Goal: Information Seeking & Learning: Learn about a topic

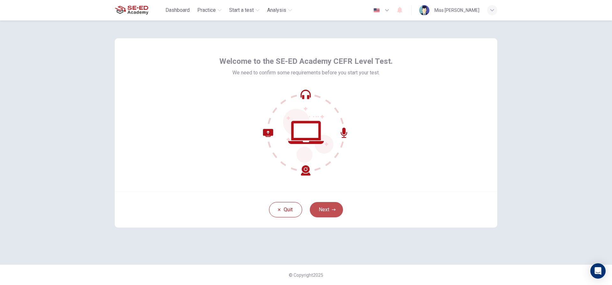
click at [328, 210] on button "Next" at bounding box center [326, 209] width 33 height 15
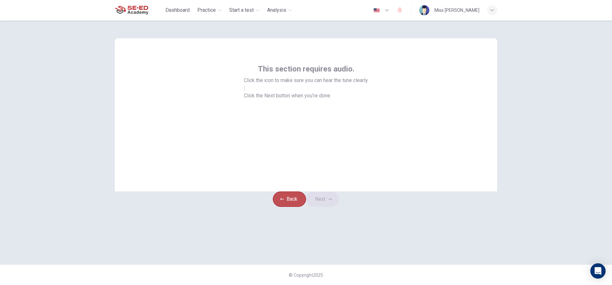
click at [289, 207] on button "Back" at bounding box center [289, 198] width 33 height 15
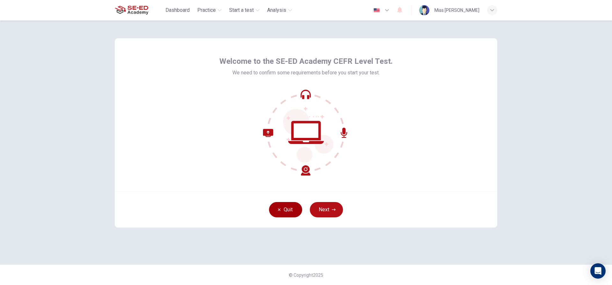
click at [293, 211] on button "Quit" at bounding box center [285, 209] width 33 height 15
click at [325, 211] on button "Next" at bounding box center [326, 209] width 33 height 15
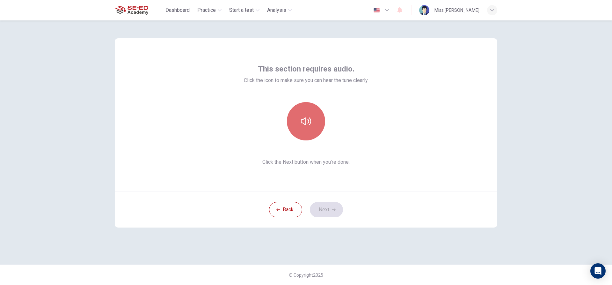
click at [310, 122] on icon "button" at bounding box center [306, 121] width 10 height 10
click at [333, 208] on icon "button" at bounding box center [334, 210] width 4 height 4
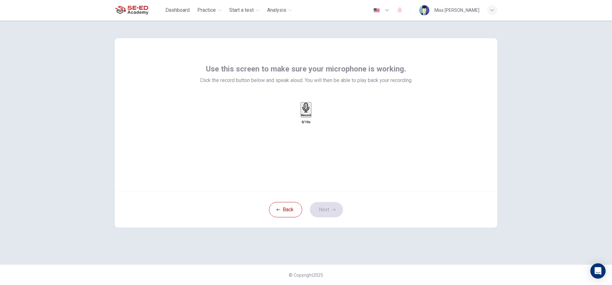
click at [303, 113] on icon "button" at bounding box center [306, 108] width 10 height 10
click at [309, 143] on icon "button" at bounding box center [306, 146] width 6 height 6
click at [312, 117] on div "button" at bounding box center [312, 114] width 0 height 5
click at [331, 208] on button "Next" at bounding box center [326, 209] width 33 height 15
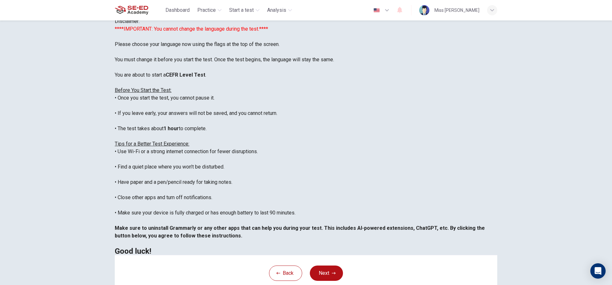
scroll to position [32, 0]
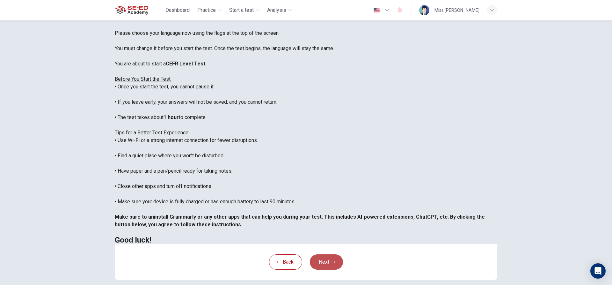
click at [326, 268] on button "Next" at bounding box center [326, 261] width 33 height 15
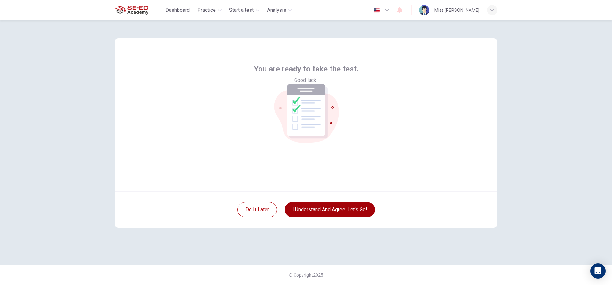
scroll to position [0, 0]
click at [327, 207] on button "I understand and agree. Let’s go!" at bounding box center [330, 209] width 90 height 15
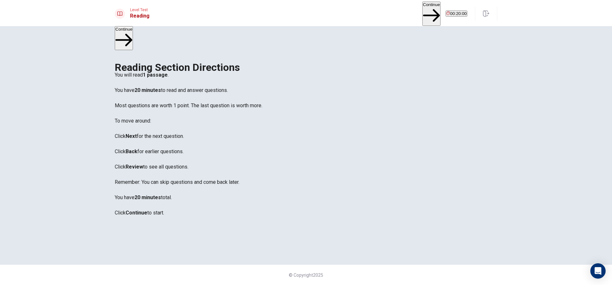
click at [422, 12] on button "Continue" at bounding box center [431, 14] width 18 height 24
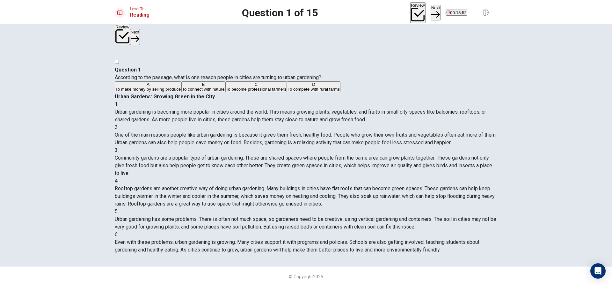
click at [182, 87] on div "B" at bounding box center [203, 84] width 42 height 5
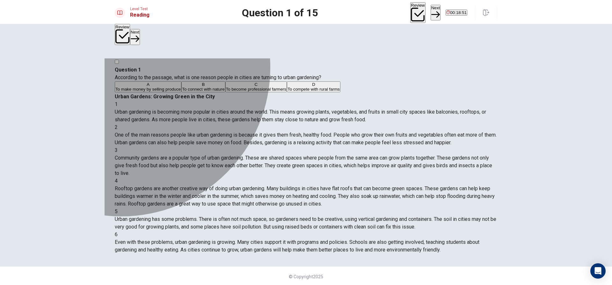
click at [226, 91] on span "To become professional farmers" at bounding box center [256, 89] width 61 height 5
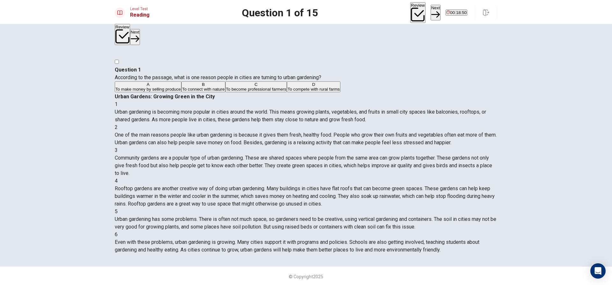
click at [288, 91] on span "To compete with rural farms" at bounding box center [314, 89] width 52 height 5
click at [226, 91] on span "To become professional farmers" at bounding box center [256, 89] width 61 height 5
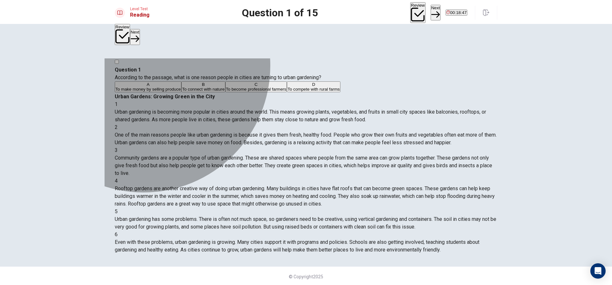
click at [288, 91] on span "To compete with rural farms" at bounding box center [314, 89] width 52 height 5
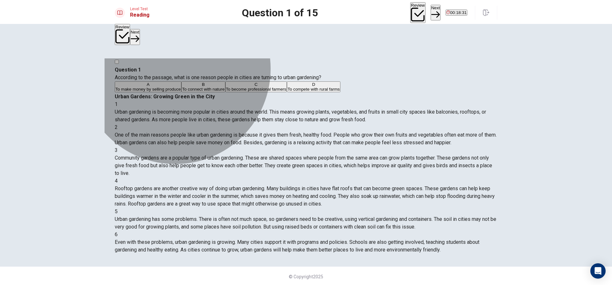
click at [197, 92] on button "B To connect with nature" at bounding box center [203, 86] width 44 height 11
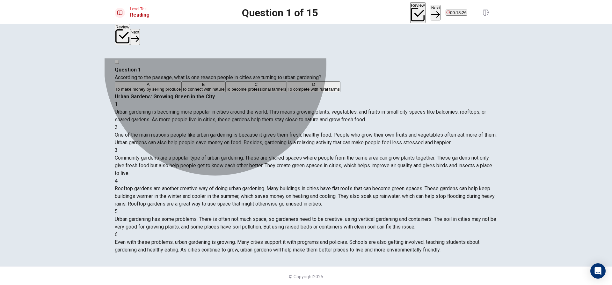
click at [181, 92] on button "A To make money by selling produce" at bounding box center [148, 86] width 67 height 11
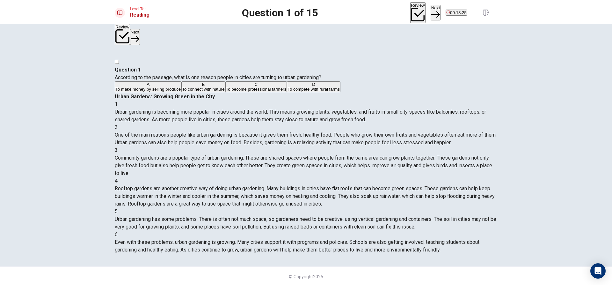
click at [225, 92] on button "B To connect with nature" at bounding box center [203, 86] width 44 height 11
click at [230, 92] on button "C To become professional farmers" at bounding box center [256, 86] width 62 height 11
click at [242, 93] on div "A To make money by selling produce B To connect with nature C To become profess…" at bounding box center [306, 86] width 383 height 11
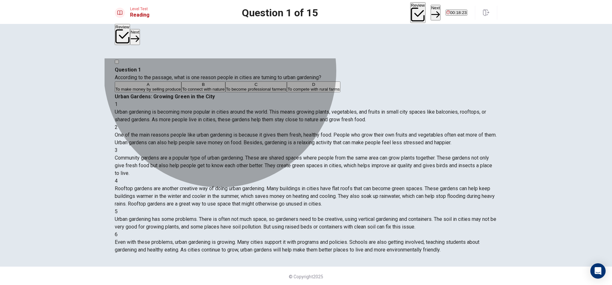
click at [181, 92] on button "A To make money by selling produce" at bounding box center [148, 86] width 67 height 11
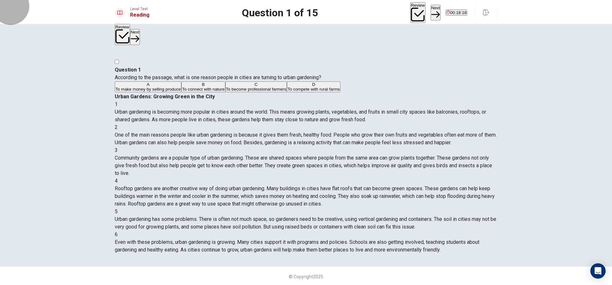
click at [431, 11] on button "Next" at bounding box center [436, 13] width 10 height 16
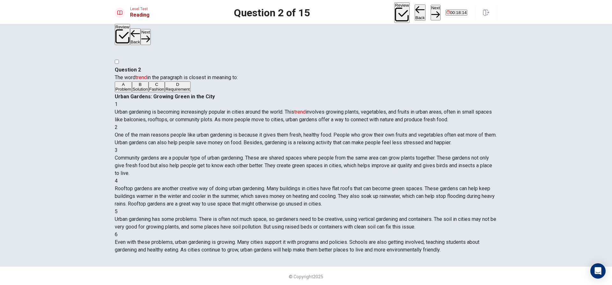
drag, startPoint x: 143, startPoint y: 62, endPoint x: 220, endPoint y: 64, distance: 76.5
click at [220, 74] on span "The word trend in the paragraph is closest in meaning to:" at bounding box center [176, 77] width 123 height 6
click at [132, 87] on button "A Problem" at bounding box center [123, 86] width 17 height 11
click at [149, 92] on button "B Solution" at bounding box center [140, 86] width 17 height 11
click at [165, 92] on button "C Fashion" at bounding box center [157, 86] width 16 height 11
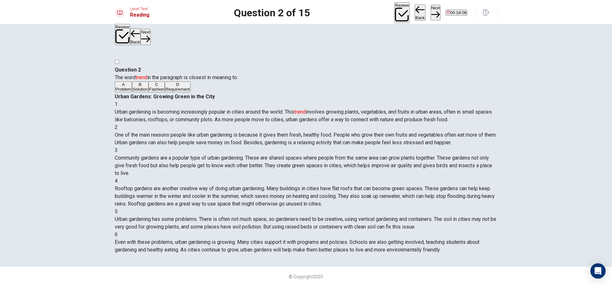
click at [190, 92] on button "D Requirement" at bounding box center [178, 86] width 26 height 11
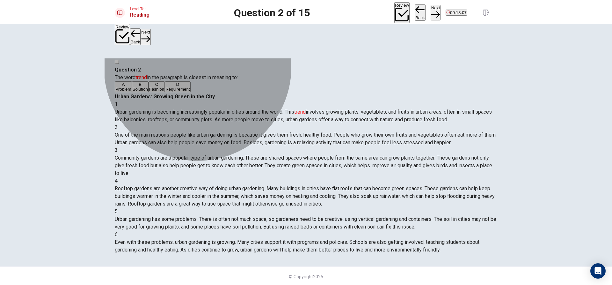
click at [149, 92] on button "B Solution" at bounding box center [140, 86] width 17 height 11
click at [165, 92] on button "C Fashion" at bounding box center [157, 86] width 16 height 11
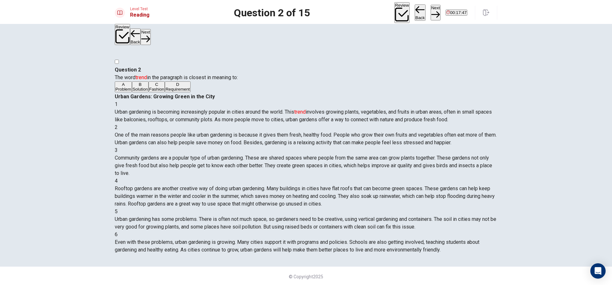
click at [190, 92] on button "D Requirement" at bounding box center [178, 86] width 26 height 11
click at [165, 92] on button "C Fashion" at bounding box center [157, 86] width 16 height 11
click at [431, 9] on button "Next" at bounding box center [436, 13] width 10 height 16
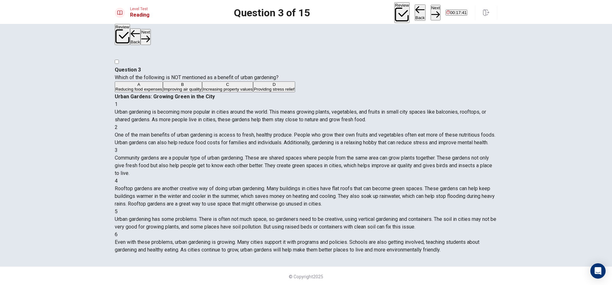
scroll to position [32, 0]
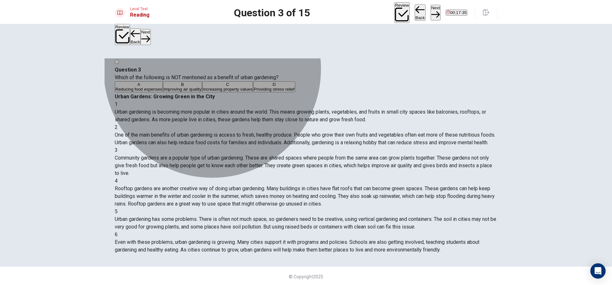
click at [163, 92] on button "A Reducing food expenses" at bounding box center [139, 86] width 48 height 11
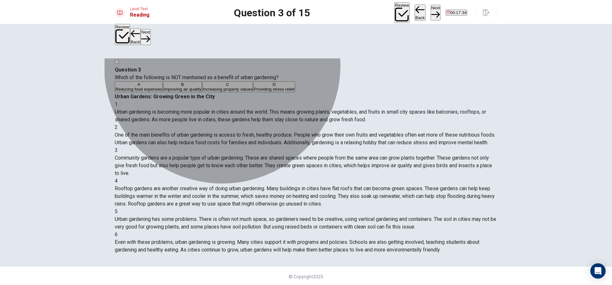
click at [202, 92] on button "B Improving air quality" at bounding box center [182, 86] width 39 height 11
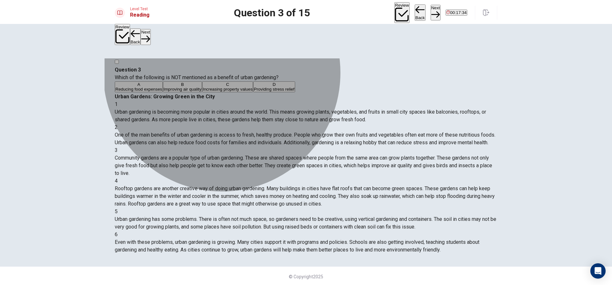
click at [244, 92] on button "C Increasing property values" at bounding box center [227, 86] width 51 height 11
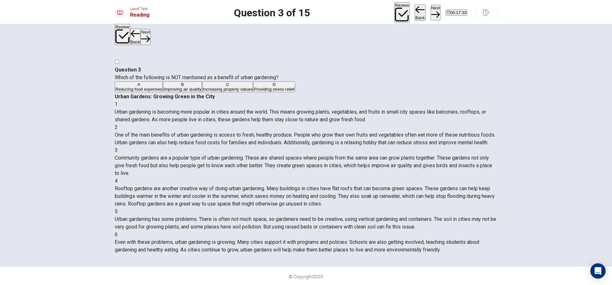
click at [253, 92] on button "D Providing stress relief" at bounding box center [274, 86] width 42 height 11
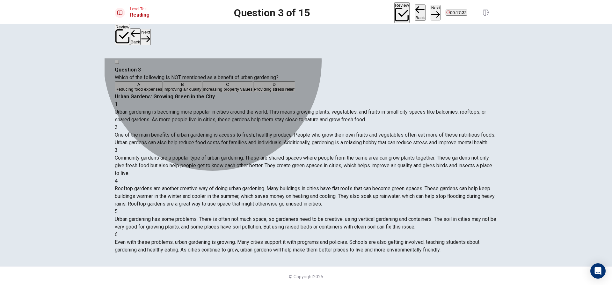
click at [163, 90] on button "A Reducing food expenses" at bounding box center [139, 86] width 48 height 11
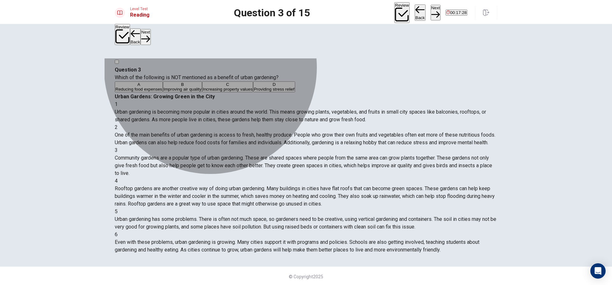
click at [202, 92] on button "B Improving air quality" at bounding box center [182, 86] width 39 height 11
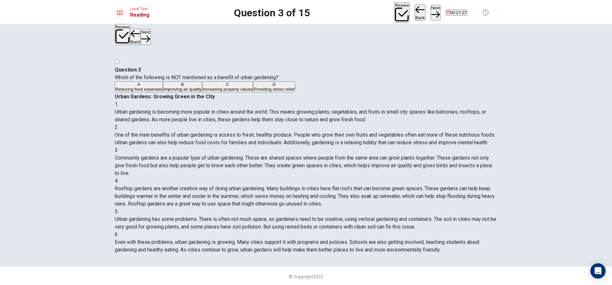
click at [163, 92] on button "A Reducing food expenses" at bounding box center [139, 86] width 48 height 11
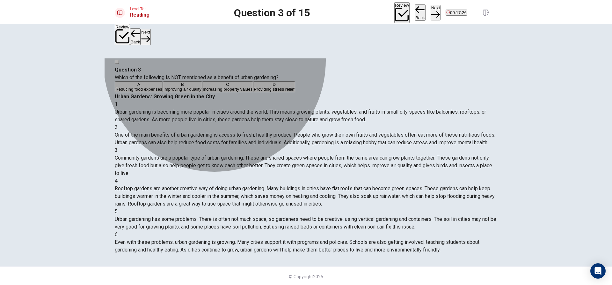
click at [236, 92] on button "C Increasing property values" at bounding box center [227, 86] width 51 height 11
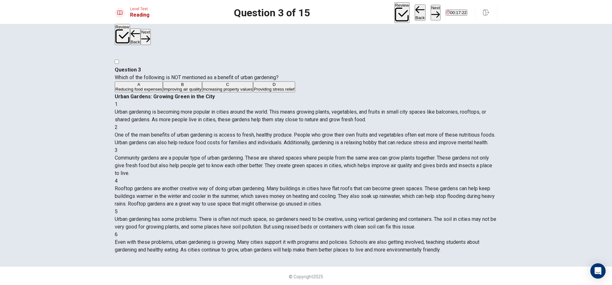
click at [253, 92] on button "D Providing stress relief" at bounding box center [274, 86] width 42 height 11
click at [163, 92] on button "A Reducing food expenses" at bounding box center [139, 86] width 48 height 11
click at [202, 92] on button "B Improving air quality" at bounding box center [182, 86] width 39 height 11
click at [240, 92] on button "C Increasing property values" at bounding box center [227, 86] width 51 height 11
click at [253, 92] on button "D Providing stress relief" at bounding box center [274, 86] width 42 height 11
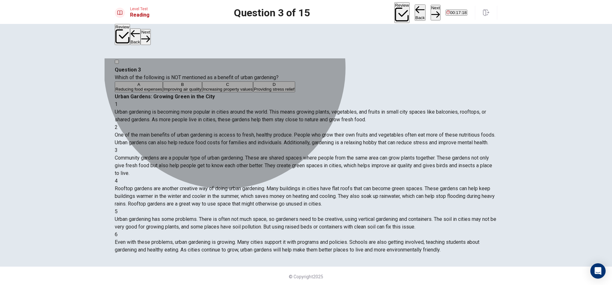
click at [246, 92] on button "C Increasing property values" at bounding box center [227, 86] width 51 height 11
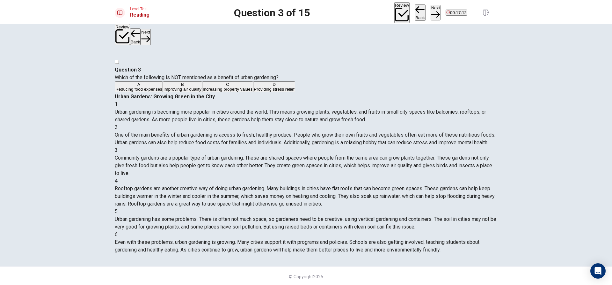
click at [431, 11] on button "Next" at bounding box center [436, 13] width 10 height 16
drag, startPoint x: 127, startPoint y: 63, endPoint x: 191, endPoint y: 70, distance: 64.5
click at [191, 70] on div "Question 4 Based on the information in the passage, community gardens help to: …" at bounding box center [306, 79] width 383 height 27
click at [154, 88] on span "Increase food prices" at bounding box center [134, 89] width 38 height 5
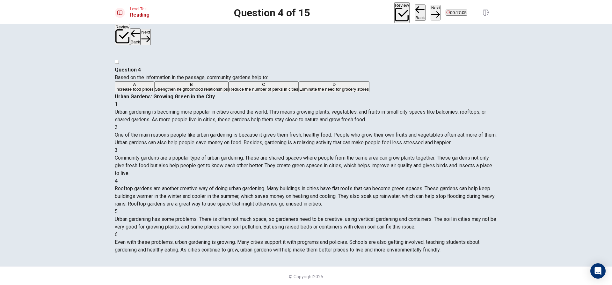
click at [180, 92] on button "B Strengthen neighborhood relationships" at bounding box center [191, 86] width 74 height 11
click at [229, 91] on span "Reduce the number of parks in cities" at bounding box center [263, 89] width 69 height 5
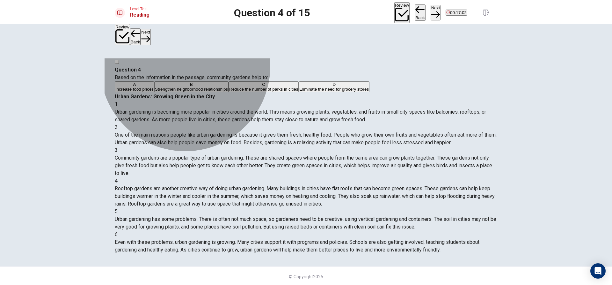
click at [299, 91] on span "Eliminate the need for grocery stores" at bounding box center [334, 89] width 70 height 5
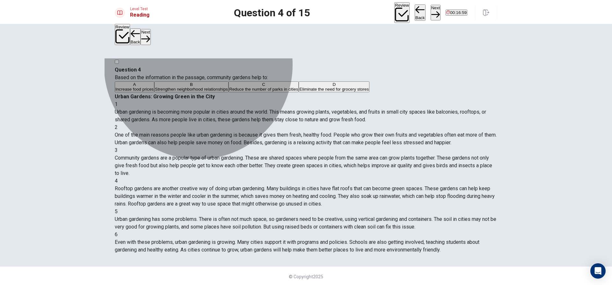
click at [220, 91] on span "Strengthen neighborhood relationships" at bounding box center [191, 89] width 73 height 5
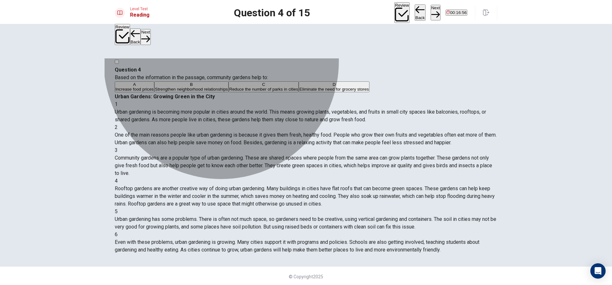
click at [299, 92] on button "D Eliminate the need for grocery stores" at bounding box center [334, 86] width 71 height 11
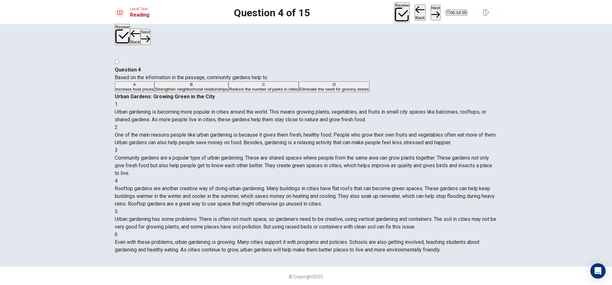
click at [154, 84] on button "A Increase food prices" at bounding box center [135, 86] width 40 height 11
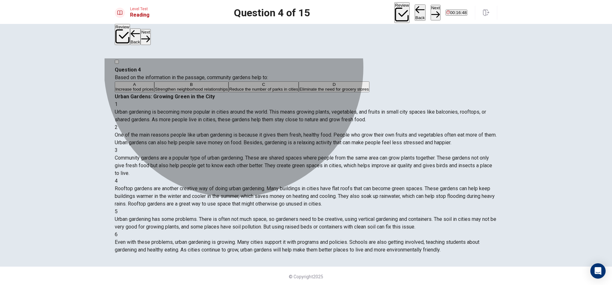
click at [255, 92] on button "C Reduce the number of parks in cities" at bounding box center [264, 86] width 70 height 11
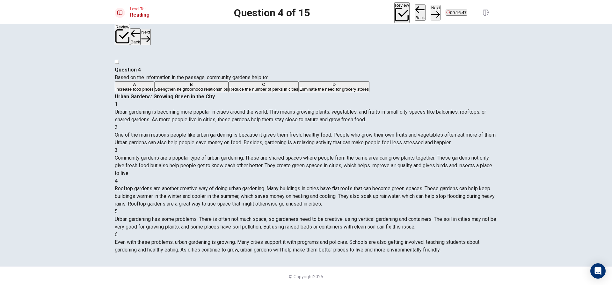
click at [299, 92] on button "D Eliminate the need for grocery stores" at bounding box center [334, 86] width 71 height 11
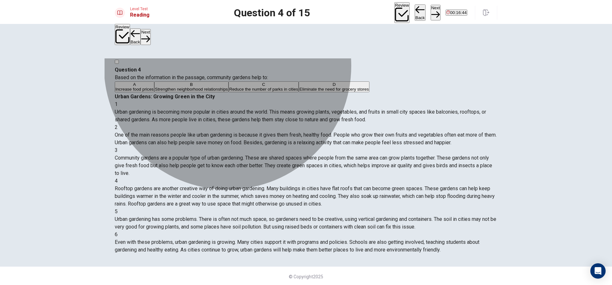
click at [249, 92] on button "C Reduce the number of parks in cities" at bounding box center [264, 86] width 70 height 11
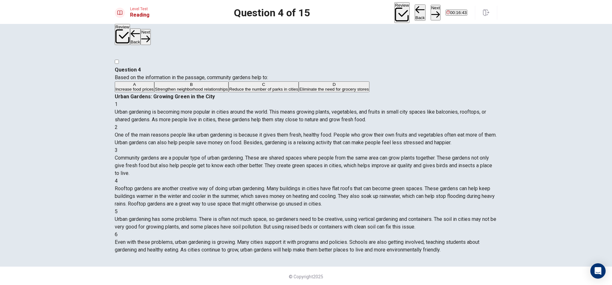
click at [299, 92] on button "D Eliminate the need for grocery stores" at bounding box center [334, 86] width 71 height 11
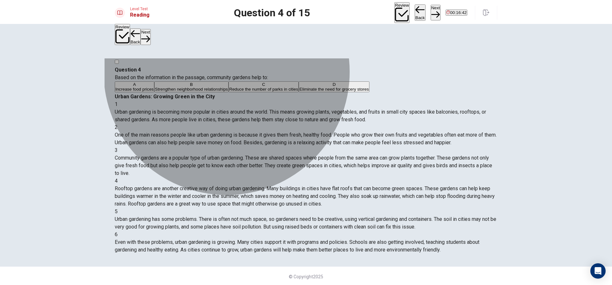
click at [248, 92] on button "C Reduce the number of parks in cities" at bounding box center [264, 86] width 70 height 11
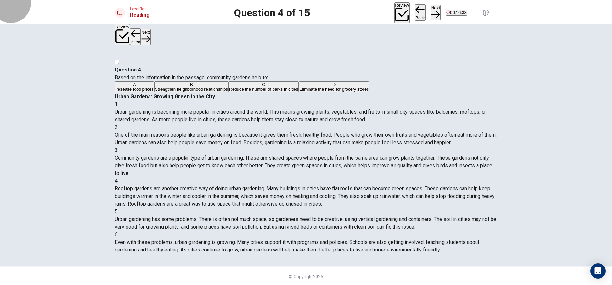
click at [431, 7] on button "Next" at bounding box center [436, 13] width 10 height 16
drag, startPoint x: 128, startPoint y: 63, endPoint x: 221, endPoint y: 61, distance: 92.5
click at [221, 66] on div "Question 5 The passage suggests that rooftop gardens can have which of the foll…" at bounding box center [306, 73] width 383 height 15
drag, startPoint x: 189, startPoint y: 63, endPoint x: 216, endPoint y: 64, distance: 27.1
click at [216, 74] on span "The passage suggests that rooftop gardens can have which of the following effec…" at bounding box center [224, 77] width 218 height 6
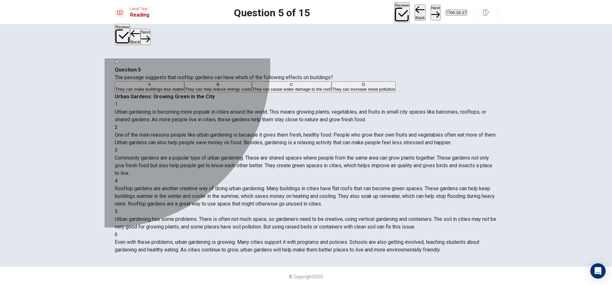
click at [332, 87] on div "D" at bounding box center [363, 84] width 63 height 5
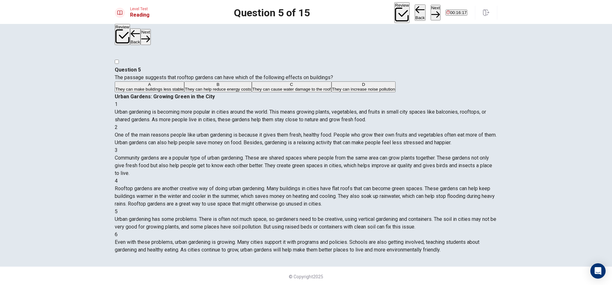
click at [252, 92] on button "C They can cause water damage to the roof" at bounding box center [292, 86] width 80 height 11
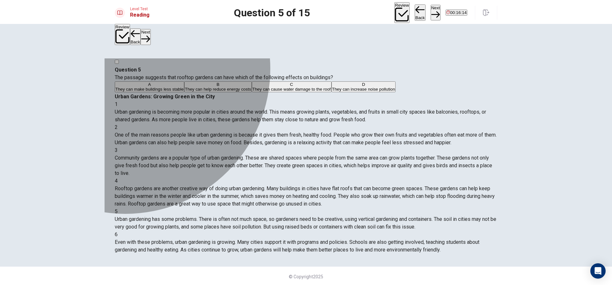
click at [147, 91] on span "They can make buildings less stable" at bounding box center [149, 89] width 68 height 5
click at [185, 91] on span "They can help reduce energy costs" at bounding box center [218, 89] width 66 height 5
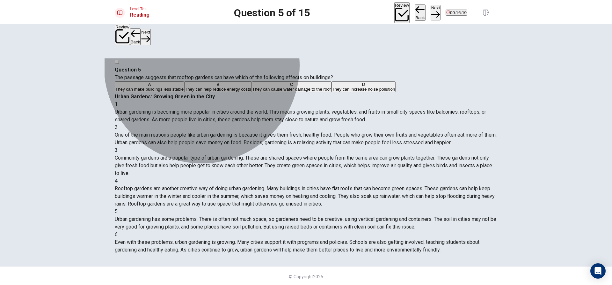
click at [252, 91] on span "They can cause water damage to the roof" at bounding box center [291, 89] width 78 height 5
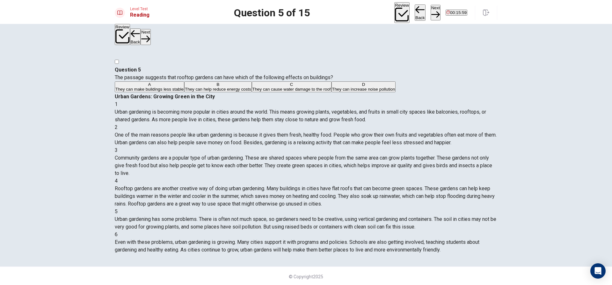
scroll to position [32, 0]
drag, startPoint x: 359, startPoint y: 178, endPoint x: 406, endPoint y: 178, distance: 47.5
click at [406, 185] on span "Rooftop gardens are another creative way of doing urban gardening. Many buildin…" at bounding box center [305, 195] width 380 height 21
click at [252, 92] on button "B They can help reduce energy costs" at bounding box center [217, 86] width 67 height 11
click at [257, 92] on button "C They can cause water damage to the roof" at bounding box center [292, 86] width 80 height 11
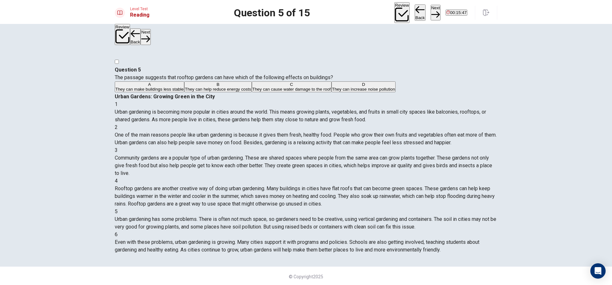
click at [184, 92] on button "A They can make buildings less stable" at bounding box center [150, 86] width 70 height 11
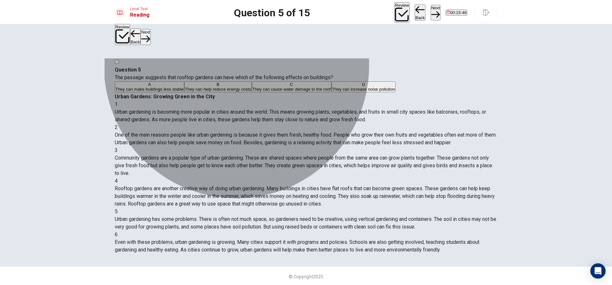
click at [252, 92] on button "B They can help reduce energy costs" at bounding box center [217, 86] width 67 height 11
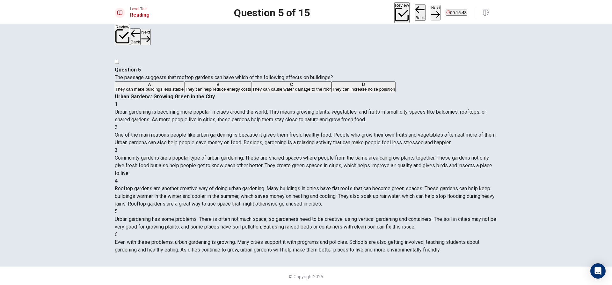
drag, startPoint x: 136, startPoint y: 64, endPoint x: 218, endPoint y: 71, distance: 82.6
click at [218, 74] on span "The passage suggests that rooftop gardens can have which of the following effec…" at bounding box center [224, 77] width 218 height 6
drag, startPoint x: 391, startPoint y: 142, endPoint x: 447, endPoint y: 142, distance: 55.8
click at [447, 177] on div "4 Rooftop gardens are another creative way of doing urban gardening. Many build…" at bounding box center [306, 192] width 383 height 31
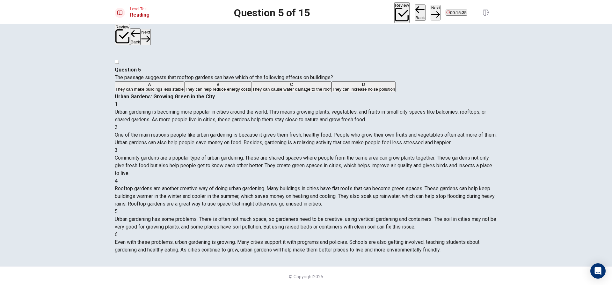
drag, startPoint x: 381, startPoint y: 153, endPoint x: 395, endPoint y: 154, distance: 14.0
click at [395, 185] on span "Rooftop gardens are another creative way of doing urban gardening. Many buildin…" at bounding box center [305, 195] width 380 height 21
drag, startPoint x: 362, startPoint y: 153, endPoint x: 388, endPoint y: 155, distance: 26.5
click at [388, 185] on span "Rooftop gardens are another creative way of doing urban gardening. Many buildin…" at bounding box center [305, 195] width 380 height 21
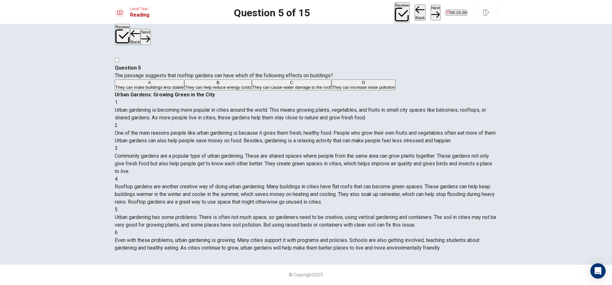
scroll to position [46, 0]
click at [184, 90] on button "A They can make buildings less stable" at bounding box center [150, 84] width 70 height 11
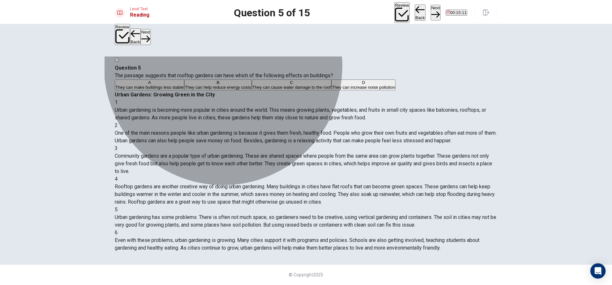
click at [245, 90] on button "B They can help reduce energy costs" at bounding box center [217, 84] width 67 height 11
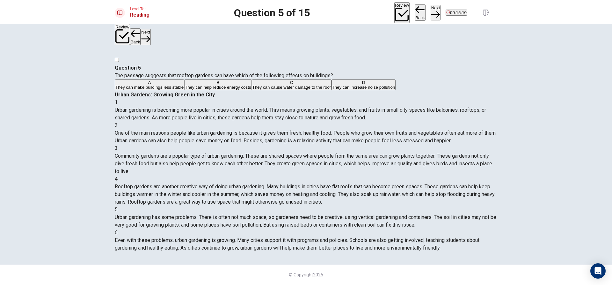
click at [184, 90] on button "A They can make buildings less stable" at bounding box center [150, 84] width 70 height 11
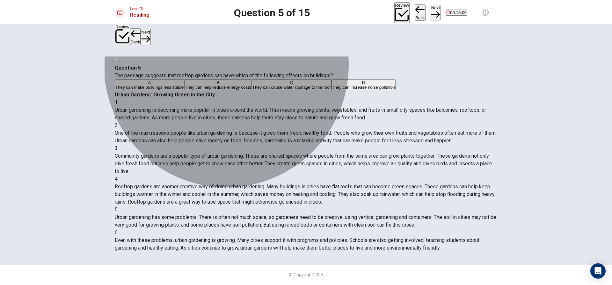
click at [248, 90] on button "B They can help reduce energy costs" at bounding box center [217, 84] width 67 height 11
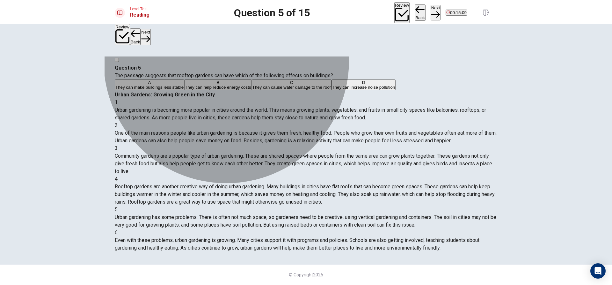
click at [252, 90] on button "C They can cause water damage to the roof" at bounding box center [292, 84] width 80 height 11
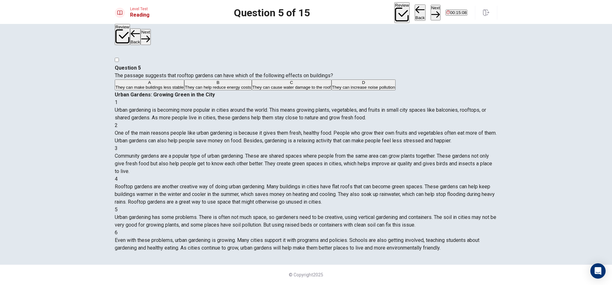
click at [332, 90] on button "D They can increase noise pollution" at bounding box center [364, 84] width 64 height 11
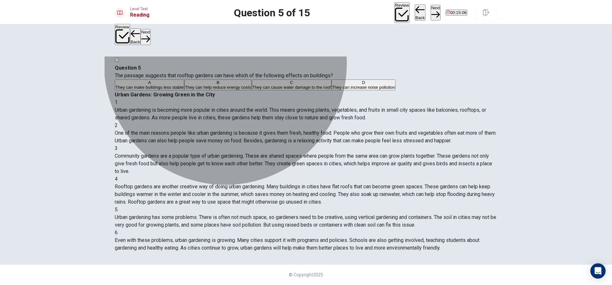
click at [252, 90] on button "C They can cause water damage to the roof" at bounding box center [292, 84] width 80 height 11
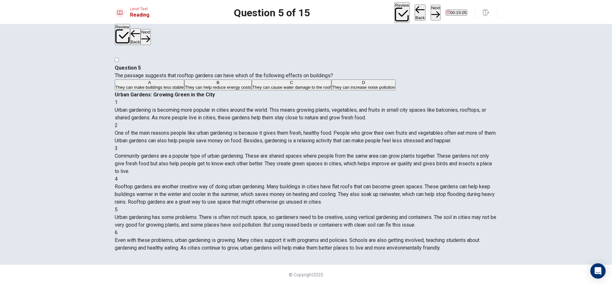
click at [332, 90] on button "D They can increase noise pollution" at bounding box center [364, 84] width 64 height 11
click at [251, 90] on button "B They can help reduce energy costs" at bounding box center [217, 84] width 67 height 11
click at [431, 8] on button "Next" at bounding box center [436, 13] width 10 height 16
drag, startPoint x: 129, startPoint y: 62, endPoint x: 225, endPoint y: 71, distance: 96.4
click at [225, 71] on div "Question 6 What does the passage imply about soil quality in urban areas? A It …" at bounding box center [306, 77] width 383 height 27
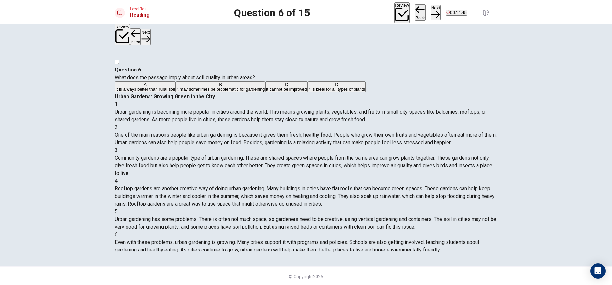
drag, startPoint x: 334, startPoint y: 209, endPoint x: 388, endPoint y: 209, distance: 53.9
click at [388, 216] on span "Urban gardening has some problems. There is often not much space, so gardeners …" at bounding box center [306, 223] width 382 height 14
click at [308, 92] on button "D It is ideal for all types of plants" at bounding box center [337, 86] width 58 height 11
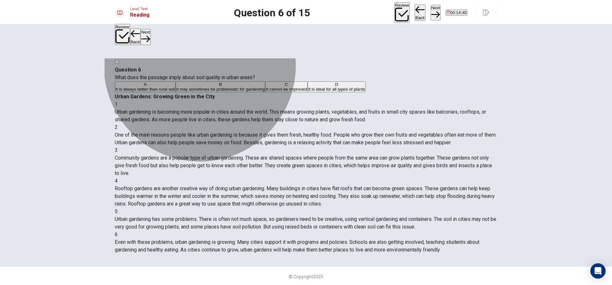
click at [265, 92] on button "C It cannot be improved" at bounding box center [286, 86] width 42 height 11
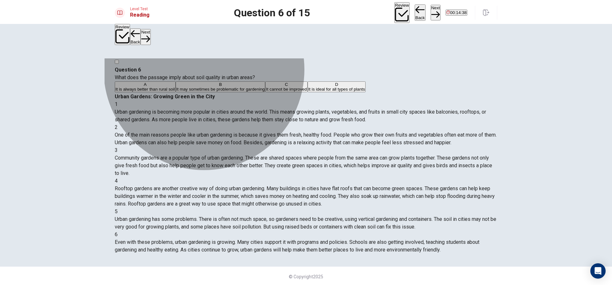
click at [176, 91] on button "A It is always better than rural soil" at bounding box center [145, 86] width 61 height 11
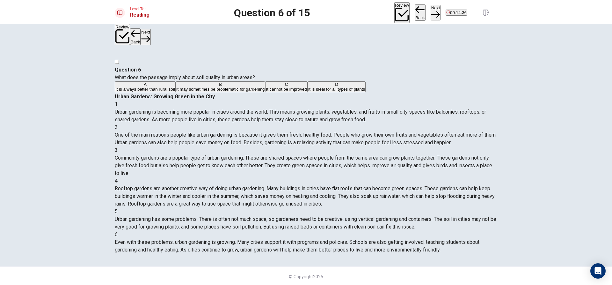
click at [195, 91] on span "It may sometimes be problematic for gardening" at bounding box center [220, 89] width 89 height 5
click at [175, 90] on span "It is always better than rural soil" at bounding box center [145, 89] width 60 height 5
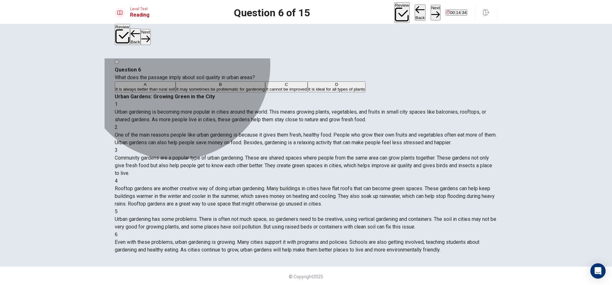
click at [197, 91] on span "It may sometimes be problematic for gardening" at bounding box center [220, 89] width 89 height 5
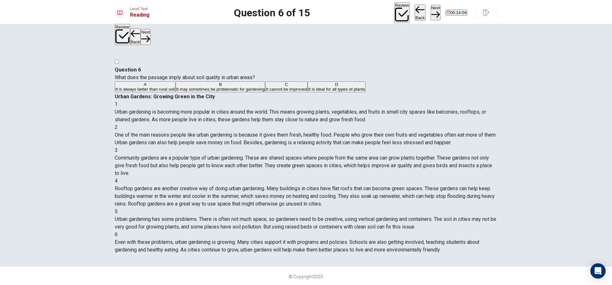
click at [175, 89] on span "It is always better than rural soil" at bounding box center [145, 89] width 60 height 5
click at [200, 91] on span "It may sometimes be problematic for gardening" at bounding box center [220, 89] width 89 height 5
click at [265, 92] on button "C It cannot be improved" at bounding box center [286, 86] width 42 height 11
click at [308, 92] on button "D It is ideal for all types of plants" at bounding box center [337, 86] width 58 height 11
click at [209, 91] on span "It may sometimes be problematic for gardening" at bounding box center [220, 89] width 89 height 5
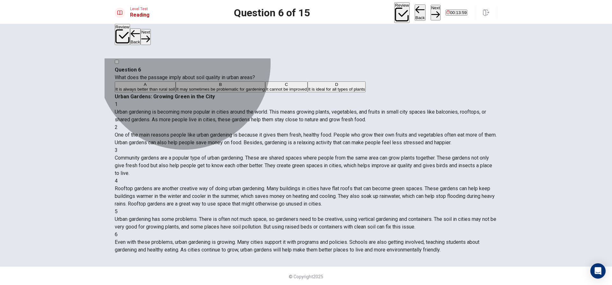
click at [265, 92] on button "C It cannot be improved" at bounding box center [286, 86] width 42 height 11
click at [207, 91] on span "It may sometimes be problematic for gardening" at bounding box center [220, 89] width 89 height 5
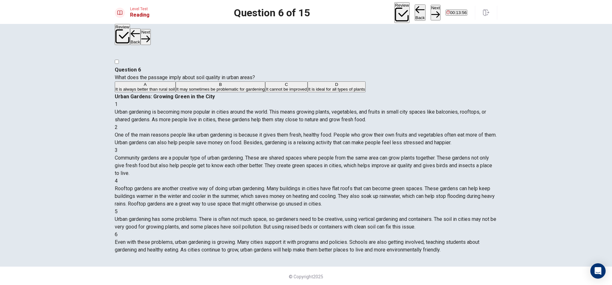
click at [431, 10] on button "Next" at bounding box center [436, 13] width 10 height 16
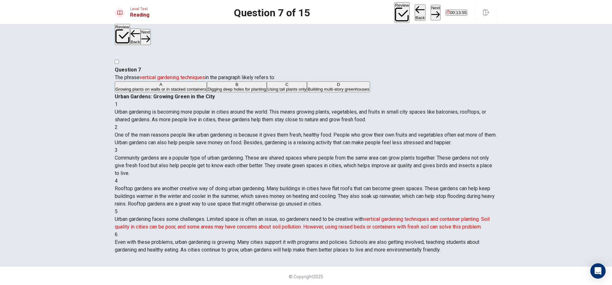
scroll to position [3, 0]
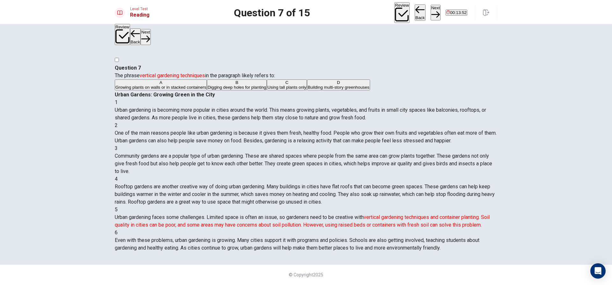
drag, startPoint x: 330, startPoint y: 176, endPoint x: 394, endPoint y: 178, distance: 64.1
click at [394, 206] on div "5 Urban gardening faces some challenges. Limited space is often an issue, so ga…" at bounding box center [306, 217] width 383 height 23
click at [307, 90] on button "D Building multi-story greenhouses" at bounding box center [338, 84] width 63 height 11
click at [267, 90] on button "C Using tall plants only" at bounding box center [287, 84] width 40 height 11
click at [307, 90] on button "D Building multi-story greenhouses" at bounding box center [338, 84] width 63 height 11
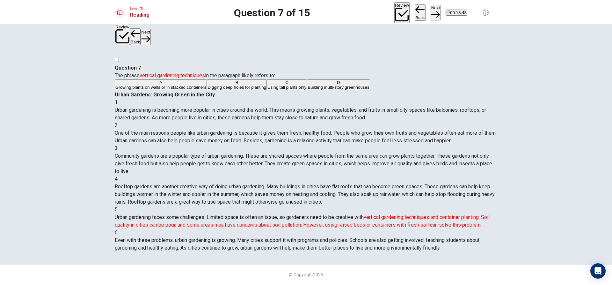
click at [231, 90] on button "B Digging deep holes for planting" at bounding box center [237, 84] width 60 height 11
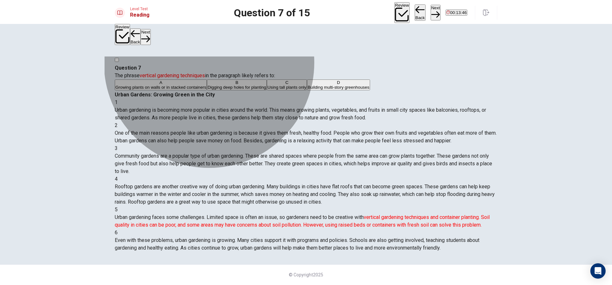
click at [206, 85] on span "Growing plants on walls or in stacked containers" at bounding box center [160, 87] width 91 height 5
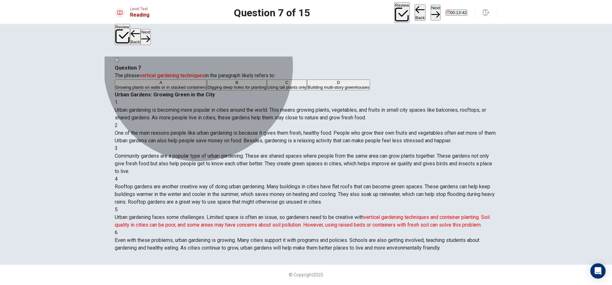
click at [220, 90] on button "B Digging deep holes for planting" at bounding box center [237, 84] width 60 height 11
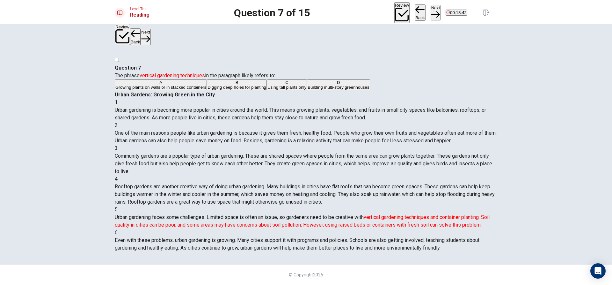
click at [267, 90] on button "C Using tall plants only" at bounding box center [287, 84] width 40 height 11
click at [307, 90] on button "D Building multi-story greenhouses" at bounding box center [338, 84] width 63 height 11
drag, startPoint x: 421, startPoint y: 172, endPoint x: 463, endPoint y: 174, distance: 41.5
click at [463, 214] on font "vertical gardening techniques and container planting. Soil quality in cities ca…" at bounding box center [302, 221] width 375 height 14
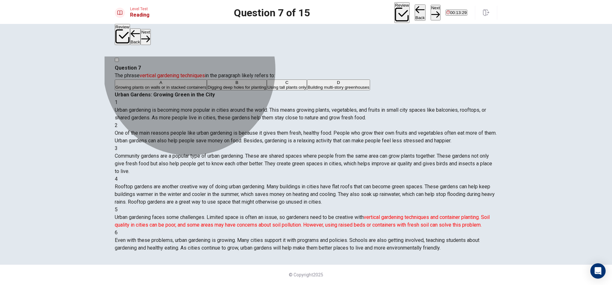
click at [207, 89] on button "A Growing plants on walls or in stacked containers" at bounding box center [161, 84] width 92 height 11
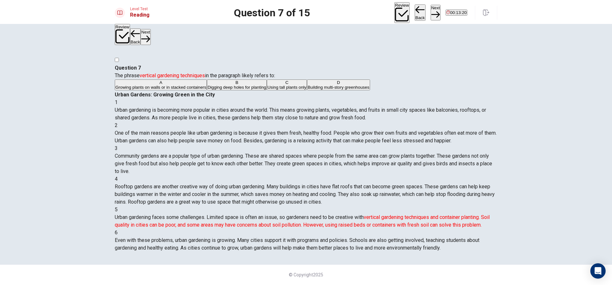
click at [267, 90] on span "Using tall plants only" at bounding box center [286, 87] width 39 height 5
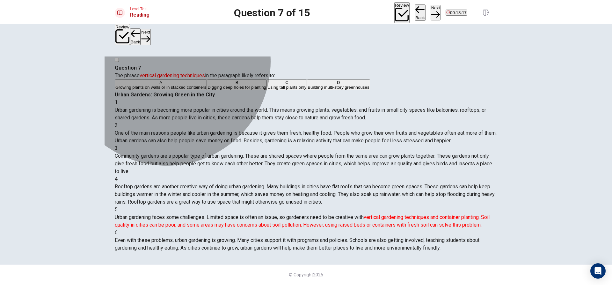
click at [308, 90] on span "Building multi-story greenhouses" at bounding box center [339, 87] width 62 height 5
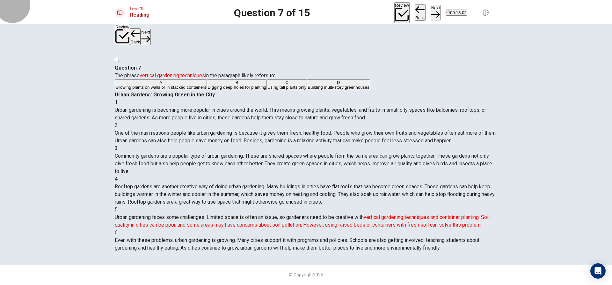
click at [415, 10] on button "Back" at bounding box center [420, 12] width 11 height 17
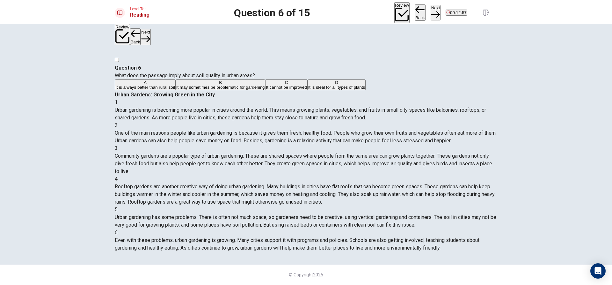
click at [265, 90] on button "C It cannot be improved" at bounding box center [286, 84] width 42 height 11
click at [431, 12] on button "Next" at bounding box center [436, 13] width 10 height 16
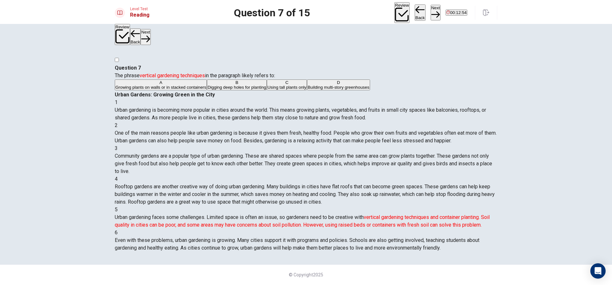
drag, startPoint x: 333, startPoint y: 161, endPoint x: 366, endPoint y: 159, distance: 32.3
click at [366, 214] on span "Urban gardening faces some challenges. Limited space is often an issue, so gard…" at bounding box center [302, 221] width 375 height 14
click at [267, 90] on button "C Using tall plants only" at bounding box center [287, 84] width 40 height 11
click at [225, 90] on button "B Digging deep holes for planting" at bounding box center [237, 84] width 60 height 11
click at [220, 91] on div "A Growing plants on walls or in stacked containers B Digging deep holes for pla…" at bounding box center [306, 84] width 383 height 11
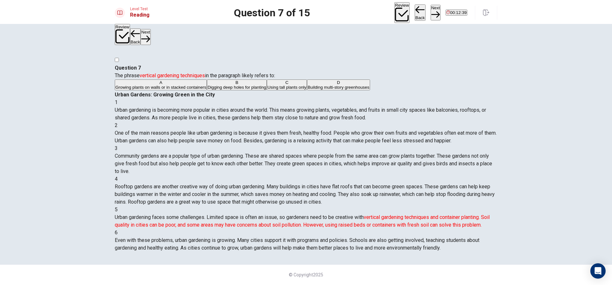
click at [206, 85] on span "Growing plants on walls or in stacked containers" at bounding box center [160, 87] width 91 height 5
click at [431, 11] on button "Next" at bounding box center [436, 13] width 10 height 16
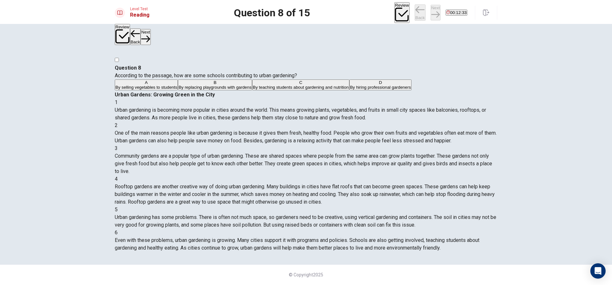
scroll to position [78, 0]
drag, startPoint x: 126, startPoint y: 60, endPoint x: 157, endPoint y: 58, distance: 30.3
click at [157, 72] on span "According to the passage, how are some schools contributing to urban gardening?" at bounding box center [206, 75] width 182 height 6
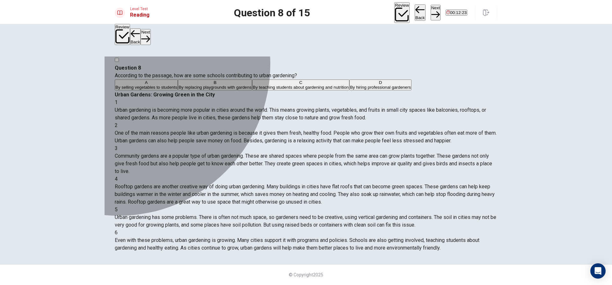
click at [140, 90] on button "A By selling vegetables to students" at bounding box center [146, 84] width 63 height 11
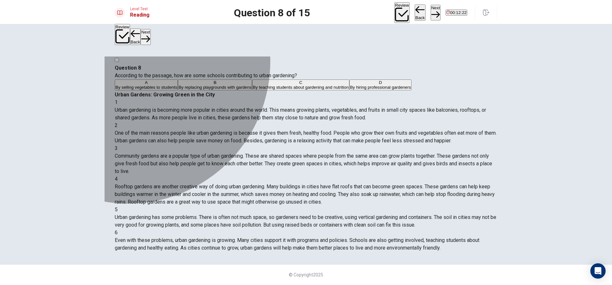
click at [179, 90] on span "By replacing playgrounds with gardens" at bounding box center [215, 87] width 73 height 5
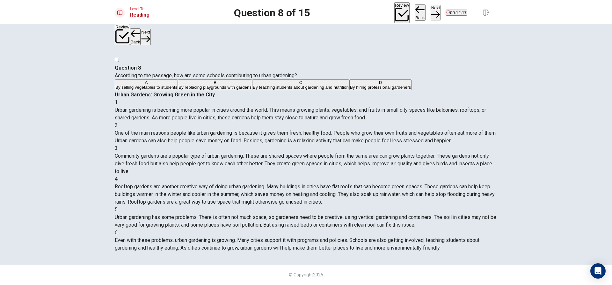
scroll to position [0, 0]
click at [350, 90] on span "By hiring professional gardeners" at bounding box center [380, 87] width 61 height 5
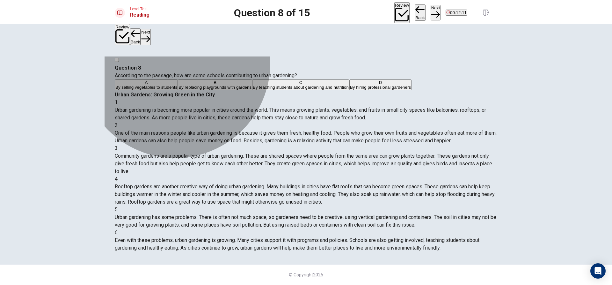
click at [253, 90] on span "By teaching students about gardening and nutrition" at bounding box center [301, 87] width 96 height 5
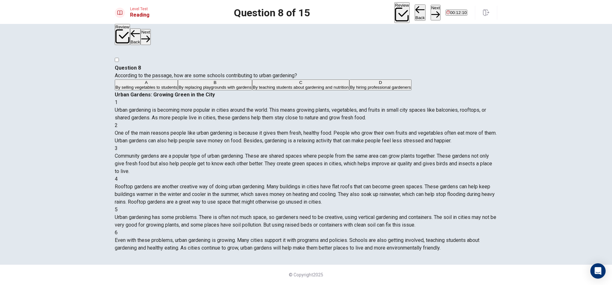
scroll to position [78, 0]
click at [431, 12] on button "Next" at bounding box center [436, 13] width 10 height 16
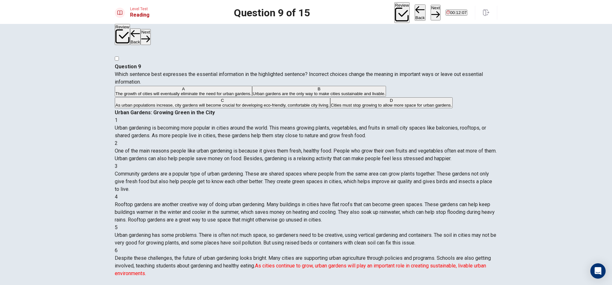
drag, startPoint x: 156, startPoint y: 61, endPoint x: 217, endPoint y: 61, distance: 61.2
click at [217, 71] on span "Which sentence best expresses the essential information in the highlighted sent…" at bounding box center [299, 78] width 368 height 14
drag, startPoint x: 145, startPoint y: 62, endPoint x: 201, endPoint y: 63, distance: 56.5
click at [201, 71] on span "Which sentence best expresses the essential information in the highlighted sent…" at bounding box center [299, 78] width 368 height 14
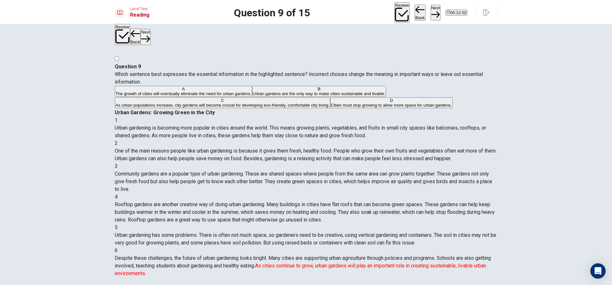
click at [201, 71] on span "Which sentence best expresses the essential information in the highlighted sent…" at bounding box center [299, 78] width 368 height 14
drag, startPoint x: 201, startPoint y: 63, endPoint x: 255, endPoint y: 64, distance: 54.2
click at [255, 71] on span "Which sentence best expresses the essential information in the highlighted sent…" at bounding box center [299, 78] width 368 height 14
click at [179, 96] on span "The growth of cities will eventually eliminate the need for urban gardens." at bounding box center [183, 93] width 136 height 5
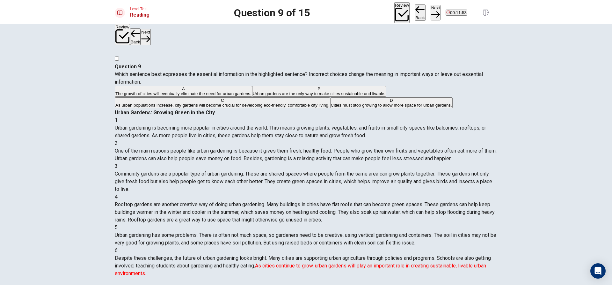
click at [257, 96] on span "Urban gardens are the only way to make cities sustainable and livable." at bounding box center [319, 93] width 133 height 5
click at [251, 107] on span "As urban populations increase, city gardens will become crucial for developing …" at bounding box center [222, 105] width 214 height 5
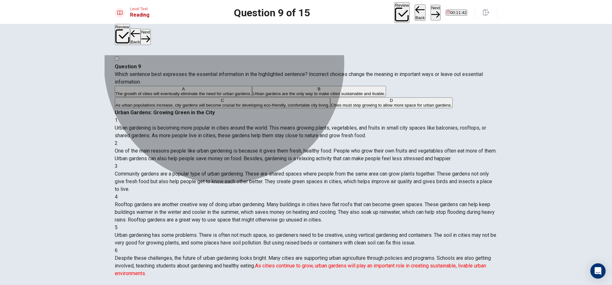
click at [331, 107] on span "Cities must stop growing to allow more space for urban gardens." at bounding box center [391, 105] width 121 height 5
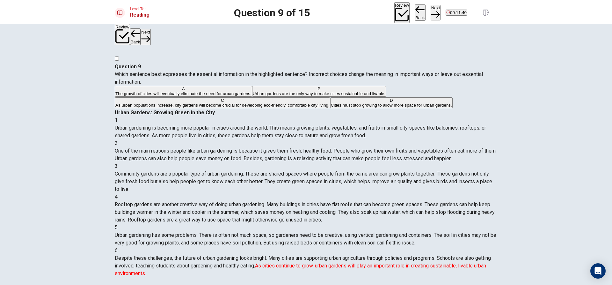
click at [250, 96] on span "The growth of cities will eventually eliminate the need for urban gardens." at bounding box center [183, 93] width 136 height 5
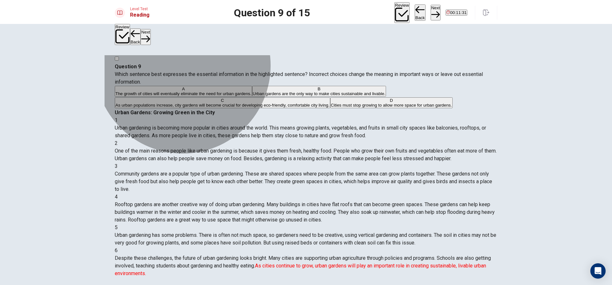
click at [253, 96] on span "Urban gardens are the only way to make cities sustainable and livable." at bounding box center [319, 93] width 133 height 5
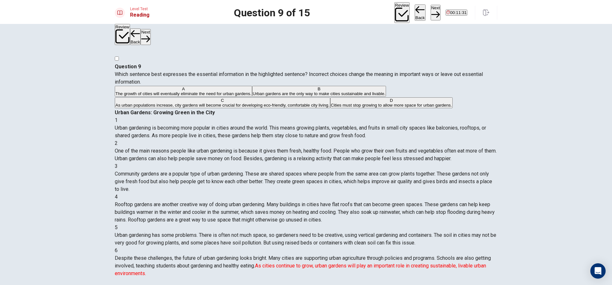
click at [202, 96] on span "The growth of cities will eventually eliminate the need for urban gardens." at bounding box center [183, 93] width 136 height 5
click at [253, 96] on span "Urban gardens are the only way to make cities sustainable and livable." at bounding box center [319, 93] width 133 height 5
click at [205, 96] on span "The growth of cities will eventually eliminate the need for urban gardens." at bounding box center [183, 93] width 136 height 5
click at [260, 96] on span "Urban gardens are the only way to make cities sustainable and livable." at bounding box center [319, 93] width 133 height 5
click at [268, 109] on div "A The growth of cities will eventually eliminate the need for urban gardens. B …" at bounding box center [306, 97] width 383 height 23
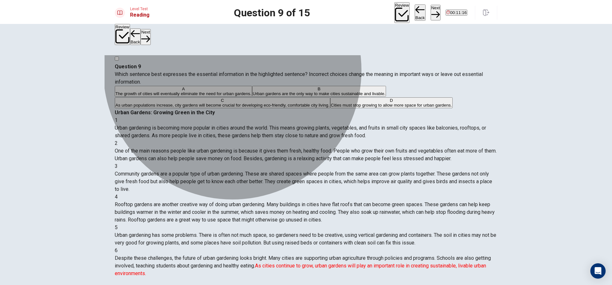
click at [254, 107] on span "As urban populations increase, city gardens will become crucial for developing …" at bounding box center [222, 105] width 214 height 5
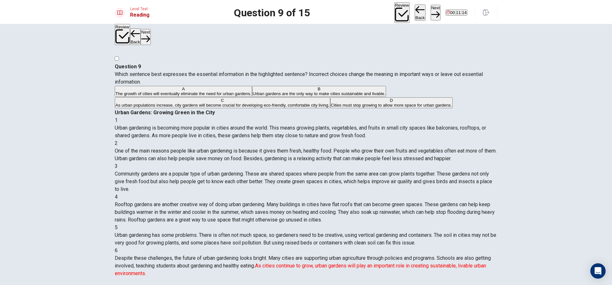
click at [233, 89] on div "Question 9 Which sentence best expresses the essential information in the highl…" at bounding box center [306, 86] width 383 height 46
click at [253, 96] on span "Urban gardens are the only way to make cities sustainable and livable." at bounding box center [319, 93] width 133 height 5
click at [205, 96] on span "The growth of cities will eventually eliminate the need for urban gardens." at bounding box center [183, 93] width 136 height 5
click at [253, 96] on span "Urban gardens are the only way to make cities sustainable and livable." at bounding box center [319, 93] width 133 height 5
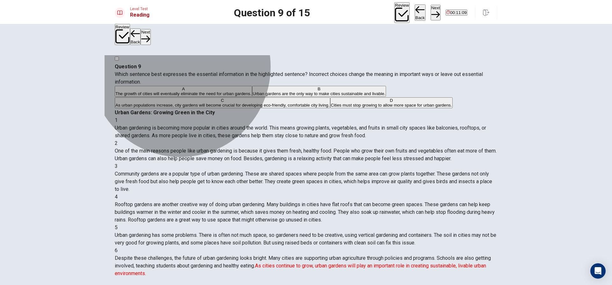
click at [202, 107] on span "As urban populations increase, city gardens will become crucial for developing …" at bounding box center [222, 105] width 214 height 5
click at [331, 107] on span "Cities must stop growing to allow more space for urban gardens." at bounding box center [391, 105] width 121 height 5
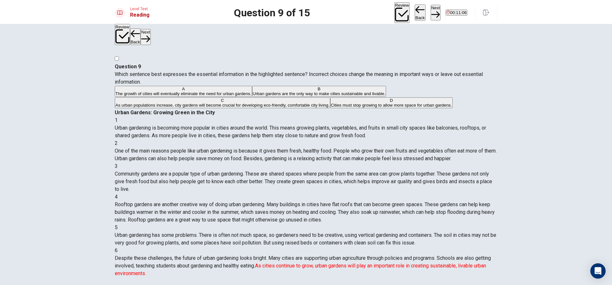
click at [199, 107] on span "As urban populations increase, city gardens will become crucial for developing …" at bounding box center [222, 105] width 214 height 5
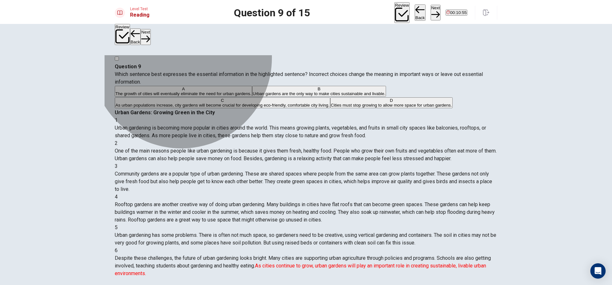
click at [253, 96] on span "Urban gardens are the only way to make cities sustainable and livable." at bounding box center [319, 93] width 133 height 5
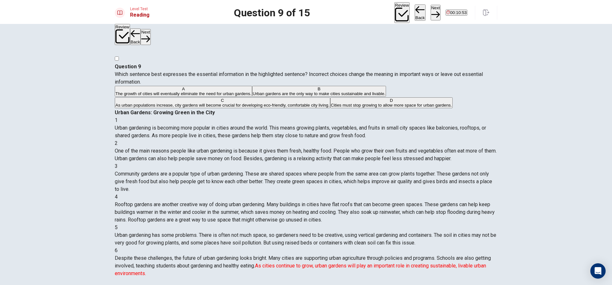
click at [215, 96] on span "The growth of cities will eventually eliminate the need for urban gardens." at bounding box center [183, 93] width 136 height 5
click at [272, 96] on span "Urban gardens are the only way to make cities sustainable and livable." at bounding box center [319, 93] width 133 height 5
click at [262, 107] on span "As urban populations increase, city gardens will become crucial for developing …" at bounding box center [222, 105] width 214 height 5
click at [431, 8] on button "Next" at bounding box center [436, 13] width 10 height 16
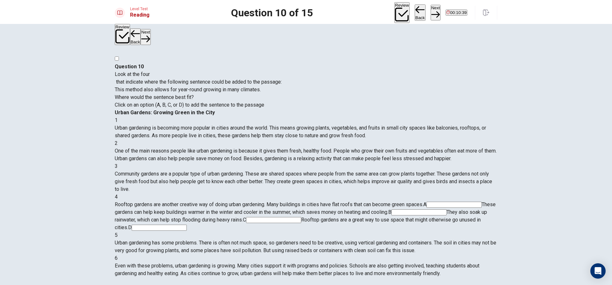
scroll to position [22, 0]
click at [168, 78] on div at bounding box center [198, 78] width 167 height 0
drag, startPoint x: 177, startPoint y: 62, endPoint x: 239, endPoint y: 64, distance: 62.8
click at [239, 71] on span "Look at the four that indicate where the following sentence could be added to t…" at bounding box center [198, 78] width 167 height 14
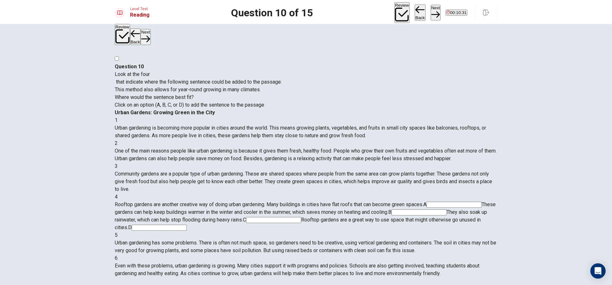
drag, startPoint x: 195, startPoint y: 64, endPoint x: 212, endPoint y: 64, distance: 16.9
click at [212, 71] on span "Look at the four that indicate where the following sentence could be added to t…" at bounding box center [198, 78] width 167 height 14
click at [462, 201] on input at bounding box center [454, 204] width 55 height 6
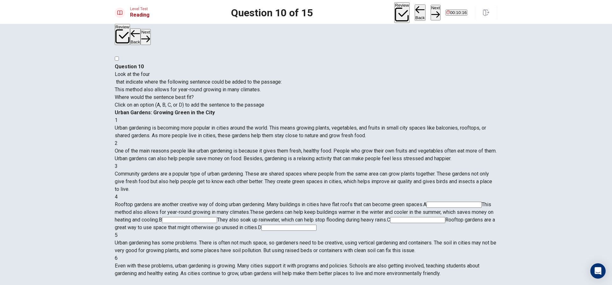
click at [217, 217] on input at bounding box center [189, 220] width 55 height 6
click at [461, 201] on input at bounding box center [454, 204] width 55 height 6
click at [317, 224] on input at bounding box center [288, 227] width 55 height 6
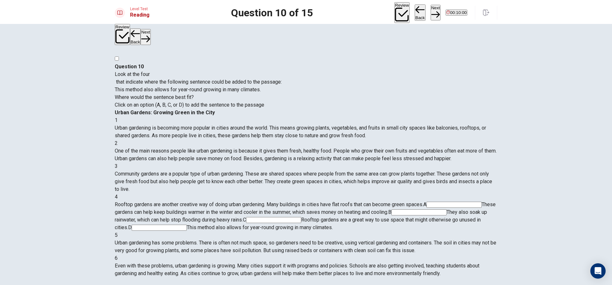
click at [406, 209] on input at bounding box center [419, 212] width 55 height 6
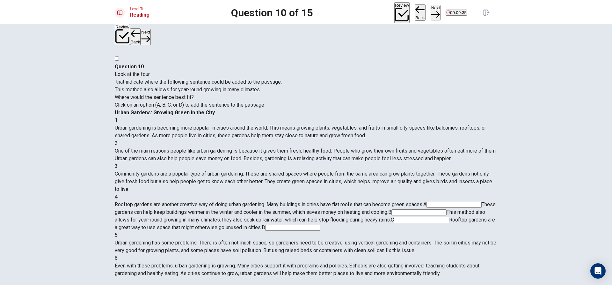
click at [320, 224] on input at bounding box center [292, 227] width 55 height 6
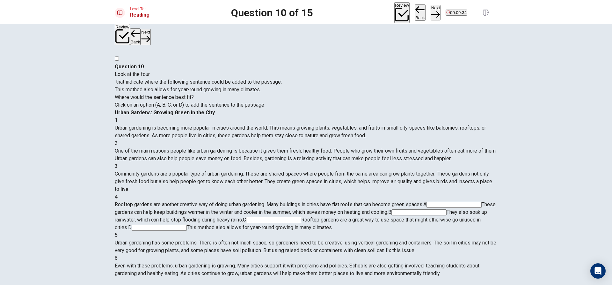
click at [409, 209] on input at bounding box center [419, 212] width 55 height 6
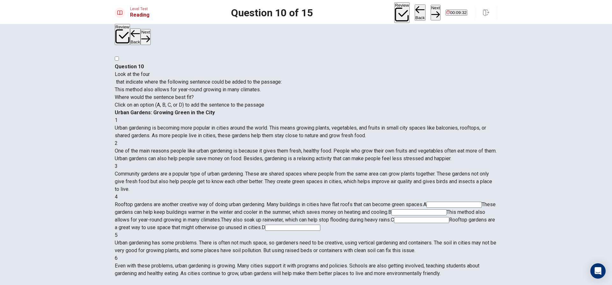
click at [431, 7] on button "Next" at bounding box center [436, 13] width 10 height 16
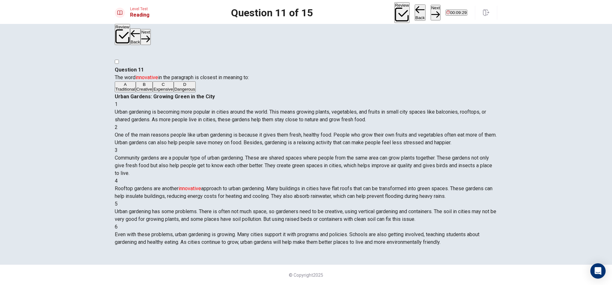
drag, startPoint x: 148, startPoint y: 60, endPoint x: 172, endPoint y: 61, distance: 23.6
click at [172, 74] on span "The word innovative in the paragraph is closest in meaning to:" at bounding box center [182, 77] width 134 height 6
click at [136, 82] on button "A Traditional" at bounding box center [125, 86] width 21 height 11
click at [191, 93] on div "A Traditional B Creative C Expensive D Dangerous" at bounding box center [306, 86] width 383 height 11
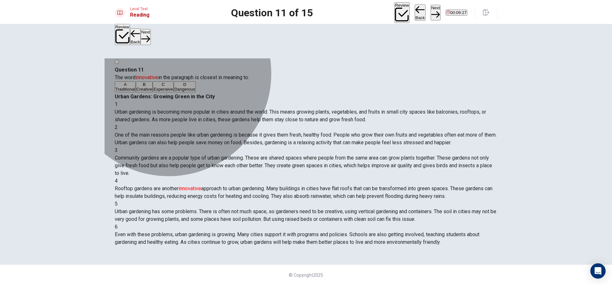
click at [190, 92] on button "D Dangerous" at bounding box center [185, 86] width 22 height 11
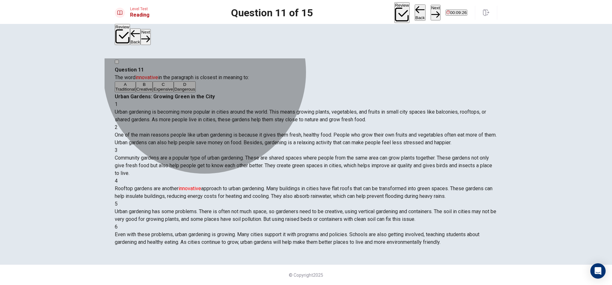
click at [153, 92] on button "B Creative" at bounding box center [144, 86] width 17 height 11
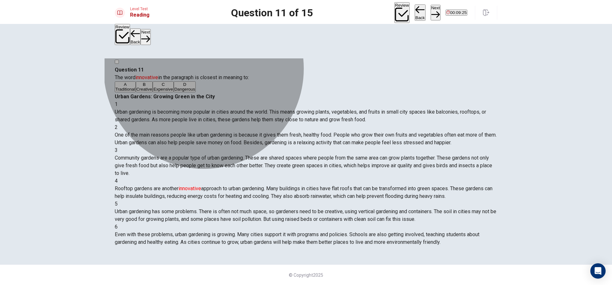
click at [136, 86] on button "A Traditional" at bounding box center [125, 86] width 21 height 11
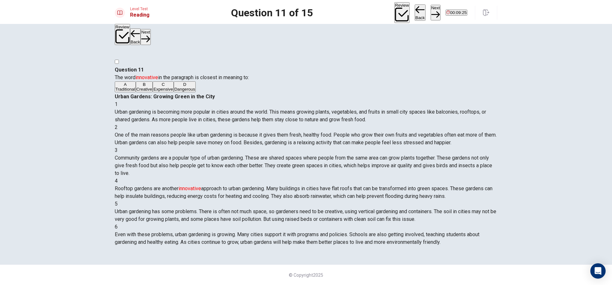
click at [225, 93] on div "A Traditional B Creative C Expensive D Dangerous" at bounding box center [306, 86] width 383 height 11
click at [431, 8] on button "Next" at bounding box center [436, 13] width 10 height 16
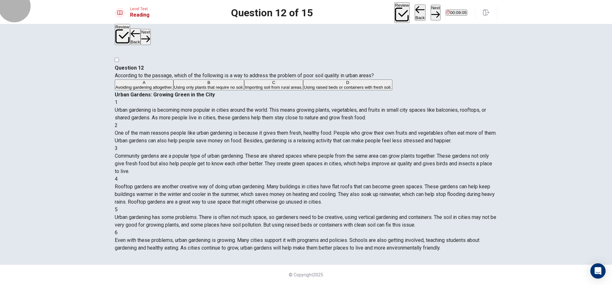
click at [415, 11] on button "Back" at bounding box center [420, 12] width 11 height 17
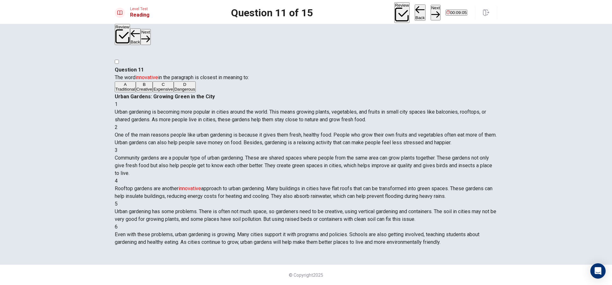
scroll to position [47, 0]
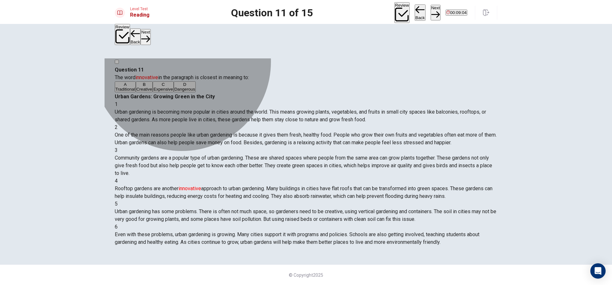
click at [153, 92] on button "B Creative" at bounding box center [144, 86] width 17 height 11
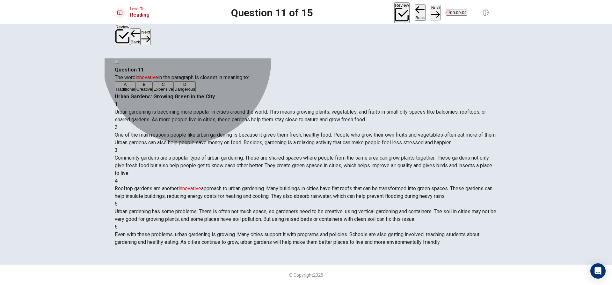
click at [174, 92] on button "C Expensive" at bounding box center [163, 86] width 21 height 11
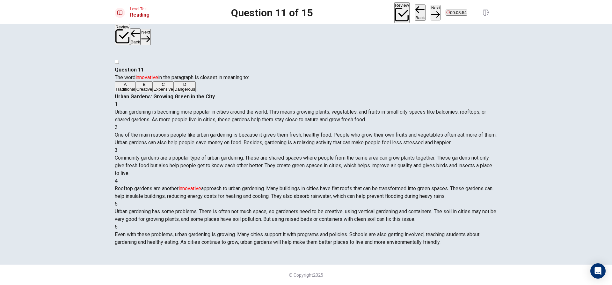
click at [153, 92] on button "B Creative" at bounding box center [144, 86] width 17 height 11
click at [431, 12] on button "Next" at bounding box center [436, 13] width 10 height 16
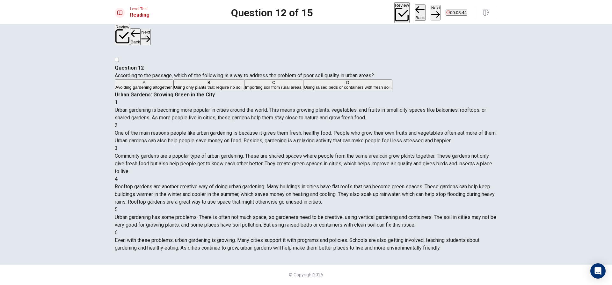
drag, startPoint x: 133, startPoint y: 62, endPoint x: 245, endPoint y: 64, distance: 112.6
click at [245, 72] on span "According to the passage, which of the following is a way to address the proble…" at bounding box center [244, 75] width 259 height 6
click at [173, 87] on button "A Avoiding gardening altogether." at bounding box center [144, 84] width 59 height 11
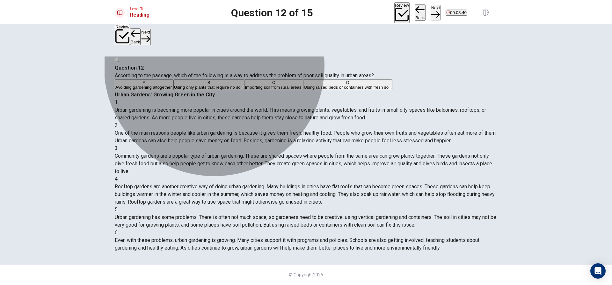
click at [236, 90] on button "B Using only plants that require no soil." at bounding box center [208, 84] width 71 height 11
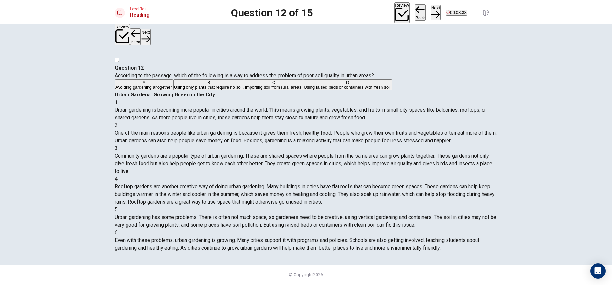
click at [173, 90] on button "A Avoiding gardening altogether." at bounding box center [144, 84] width 59 height 11
click at [227, 90] on button "B Using only plants that require no soil." at bounding box center [208, 84] width 71 height 11
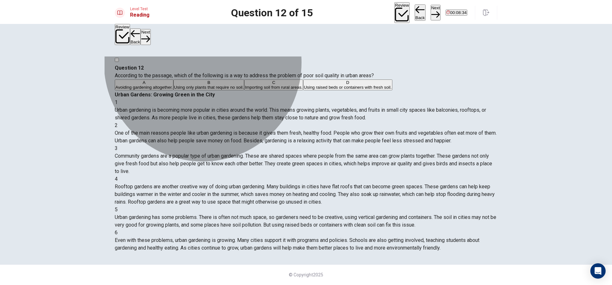
click at [244, 90] on button "C Importing soil from rural areas." at bounding box center [273, 84] width 59 height 11
click at [304, 90] on span "Using raised beds or containers with fresh soil." at bounding box center [348, 87] width 88 height 5
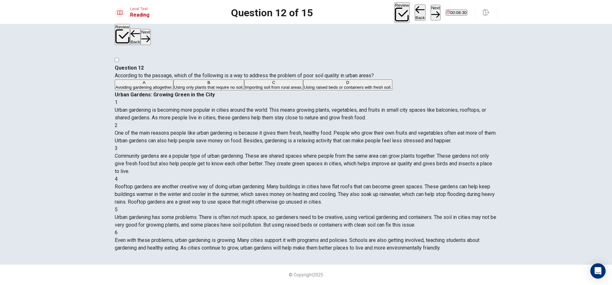
click at [173, 89] on button "A Avoiding gardening altogether." at bounding box center [144, 84] width 59 height 11
click at [220, 90] on span "Using only plants that require no soil." at bounding box center [209, 87] width 70 height 5
click at [245, 90] on span "Importing soil from rural areas." at bounding box center [274, 87] width 58 height 5
click at [176, 90] on button "B Using only plants that require no soil." at bounding box center [208, 84] width 71 height 11
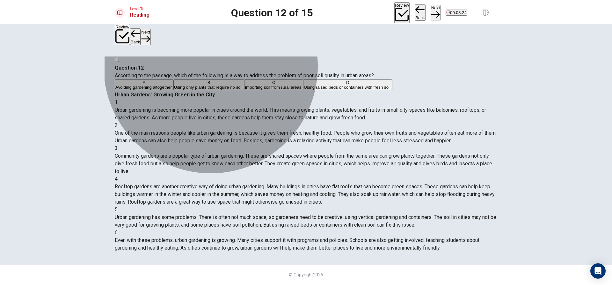
click at [304, 90] on span "Using raised beds or containers with fresh soil." at bounding box center [348, 87] width 88 height 5
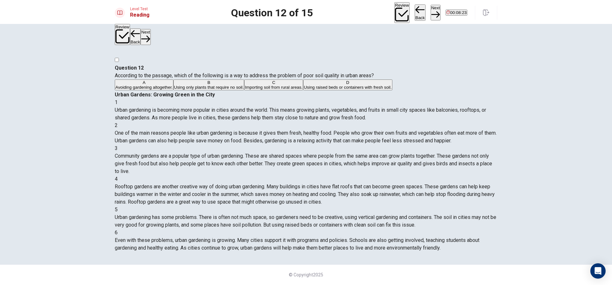
click at [431, 5] on button "Next" at bounding box center [436, 13] width 10 height 16
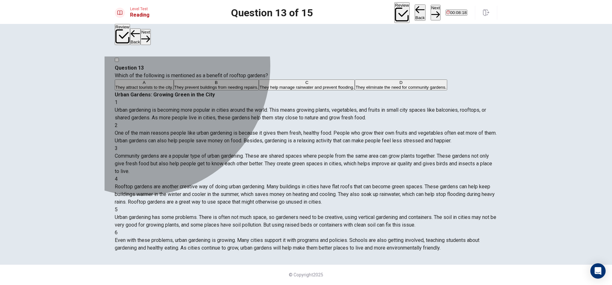
click at [162, 85] on span "They attract tourists to the city." at bounding box center [144, 87] width 58 height 5
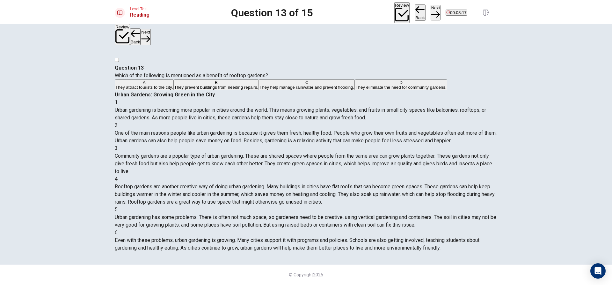
click at [175, 90] on span "They prevent buildings from needing repairs." at bounding box center [216, 87] width 84 height 5
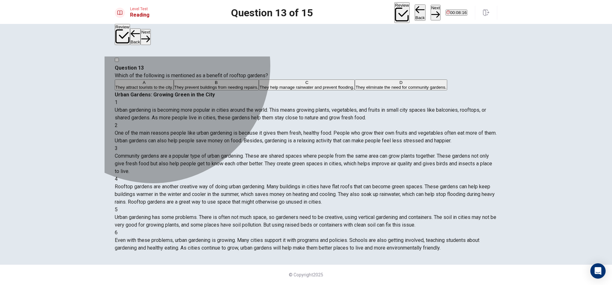
click at [260, 90] on span "They help manage rainwater and prevent flooding." at bounding box center [307, 87] width 95 height 5
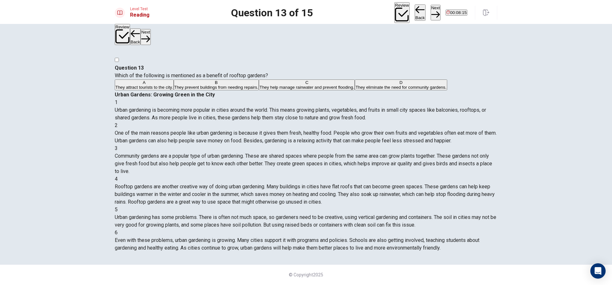
click at [355, 90] on span "They eliminate the need for community gardens." at bounding box center [400, 87] width 91 height 5
click at [260, 90] on span "They help manage rainwater and prevent flooding." at bounding box center [307, 87] width 95 height 5
click at [431, 14] on button "Next" at bounding box center [436, 13] width 10 height 16
drag, startPoint x: 163, startPoint y: 58, endPoint x: 244, endPoint y: 62, distance: 81.4
click at [244, 64] on div "Question 14 What is one way cities are supporting the future of urban gardening?" at bounding box center [306, 71] width 383 height 15
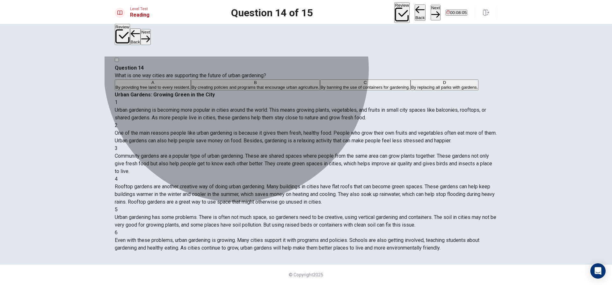
click at [191, 89] on button "A By providing free land to every resident." at bounding box center [153, 84] width 76 height 11
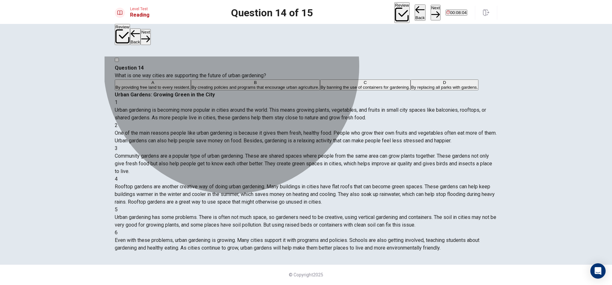
click at [253, 90] on span "By creating policies and programs that encourage urban agriculture." at bounding box center [256, 87] width 128 height 5
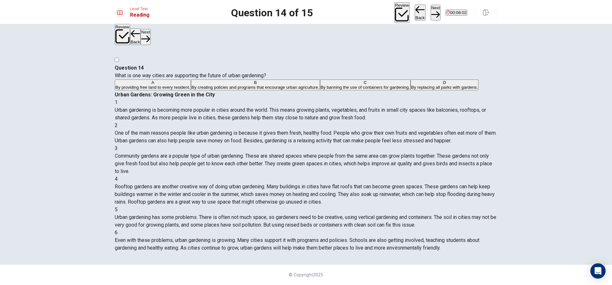
click at [320, 90] on button "C By banning the use of containers for gardening." at bounding box center [365, 84] width 91 height 11
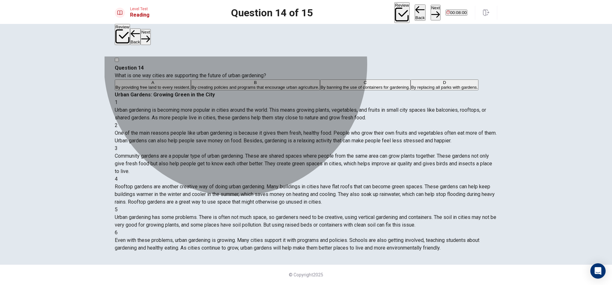
click at [411, 90] on button "D By replacing all parks with gardens." at bounding box center [445, 84] width 68 height 11
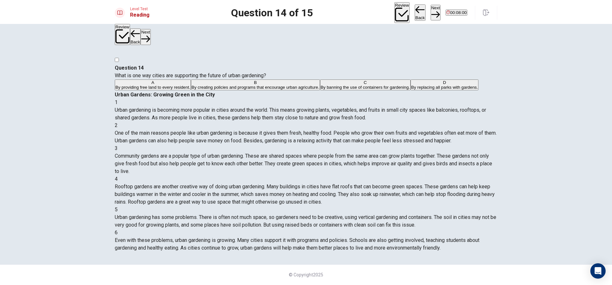
click at [263, 90] on span "By creating policies and programs that encourage urban agriculture." at bounding box center [256, 87] width 128 height 5
click at [431, 6] on button "Next" at bounding box center [436, 13] width 10 height 16
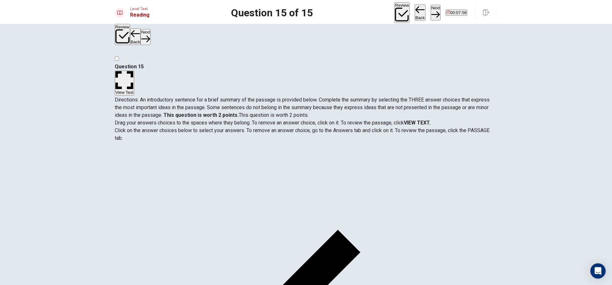
scroll to position [0, 0]
drag, startPoint x: 161, startPoint y: 69, endPoint x: 238, endPoint y: 73, distance: 77.3
click at [238, 96] on div "Directions: An introductory sentence for a brief summary of the passage is prov…" at bounding box center [306, 107] width 383 height 23
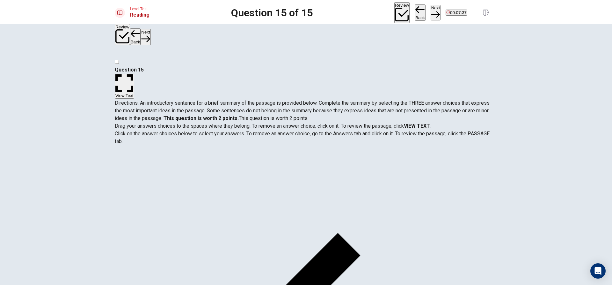
scroll to position [80, 0]
drag, startPoint x: 227, startPoint y: 189, endPoint x: 386, endPoint y: 194, distance: 159.1
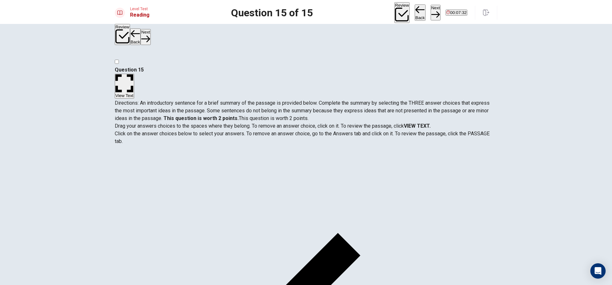
drag, startPoint x: 240, startPoint y: 199, endPoint x: 276, endPoint y: 193, distance: 36.3
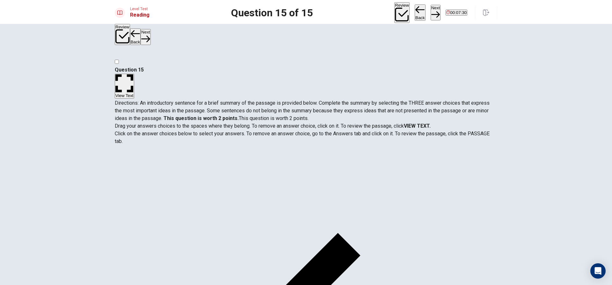
drag, startPoint x: 235, startPoint y: 181, endPoint x: 219, endPoint y: 185, distance: 15.9
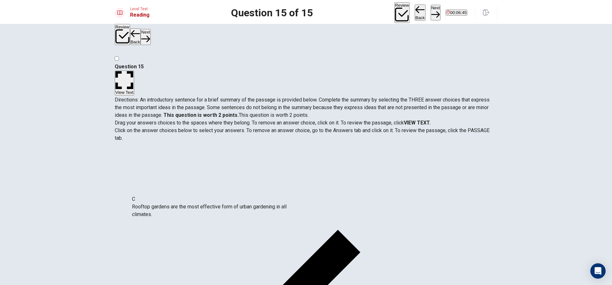
scroll to position [10, 0]
drag, startPoint x: 184, startPoint y: 217, endPoint x: 187, endPoint y: 203, distance: 13.6
drag, startPoint x: 290, startPoint y: 69, endPoint x: 399, endPoint y: 77, distance: 109.4
click at [399, 97] on span "Directions: An introductory sentence for a brief summary of the passage is prov…" at bounding box center [302, 107] width 375 height 21
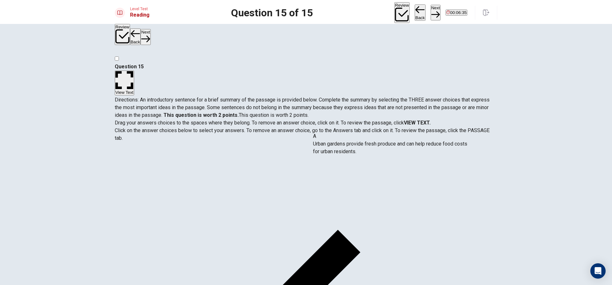
drag, startPoint x: 208, startPoint y: 157, endPoint x: 398, endPoint y: 149, distance: 189.9
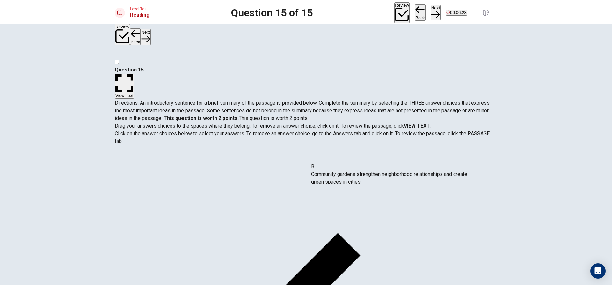
drag, startPoint x: 204, startPoint y: 161, endPoint x: 394, endPoint y: 187, distance: 191.9
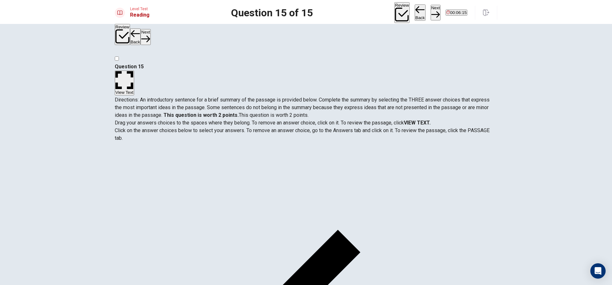
scroll to position [19, 0]
drag, startPoint x: 179, startPoint y: 201, endPoint x: 367, endPoint y: 223, distance: 189.4
click at [431, 13] on button "Next" at bounding box center [436, 13] width 10 height 16
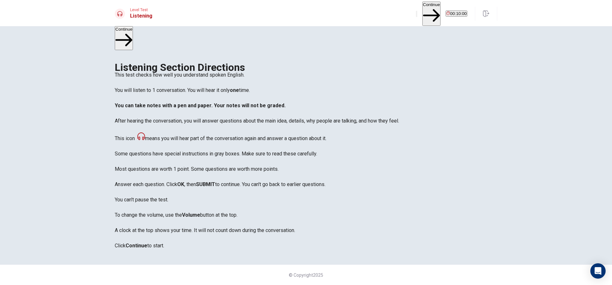
click at [422, 13] on button "Continue" at bounding box center [431, 14] width 18 height 24
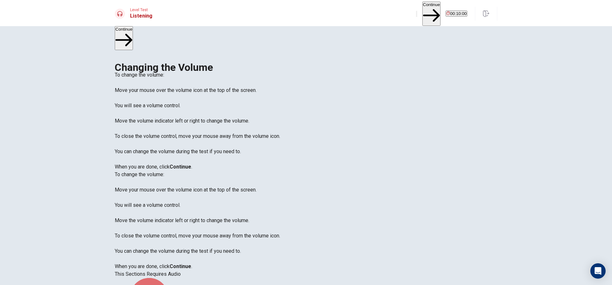
click at [422, 11] on button "Continue" at bounding box center [431, 14] width 18 height 24
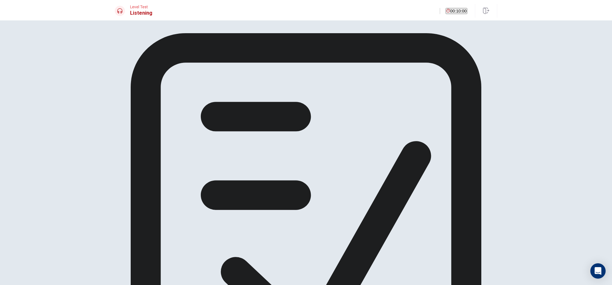
click at [358, 78] on div "Get ready to answer the questions. You may use your notes to help you answer." at bounding box center [306, 233] width 383 height 400
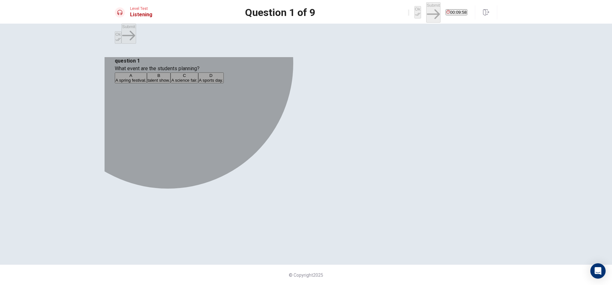
click at [147, 83] on button "A A spring festival." at bounding box center [131, 77] width 32 height 11
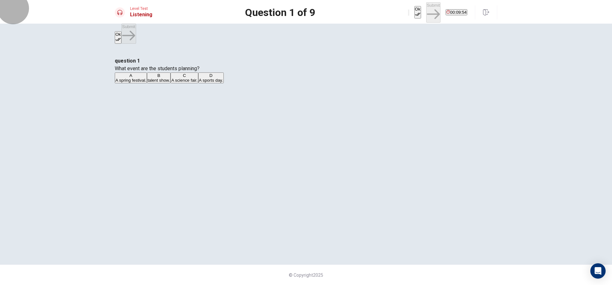
click at [414, 13] on button "Ok" at bounding box center [417, 12] width 7 height 12
click at [426, 13] on button "Submit" at bounding box center [433, 12] width 14 height 20
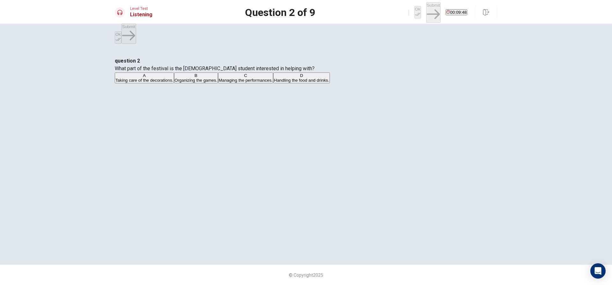
drag, startPoint x: 216, startPoint y: 79, endPoint x: 283, endPoint y: 81, distance: 67.9
click at [283, 71] on span "What part of the festival is the [DEMOGRAPHIC_DATA] student interested in helpi…" at bounding box center [215, 68] width 200 height 6
click at [174, 83] on button "A Taking care of the decorations." at bounding box center [144, 77] width 59 height 11
click at [218, 83] on button "B Organizing the games." at bounding box center [196, 77] width 44 height 11
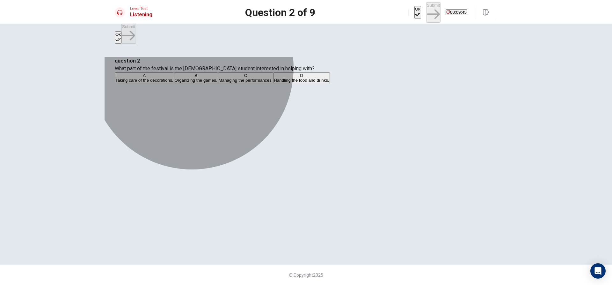
click at [174, 83] on button "A Taking care of the decorations." at bounding box center [144, 77] width 59 height 11
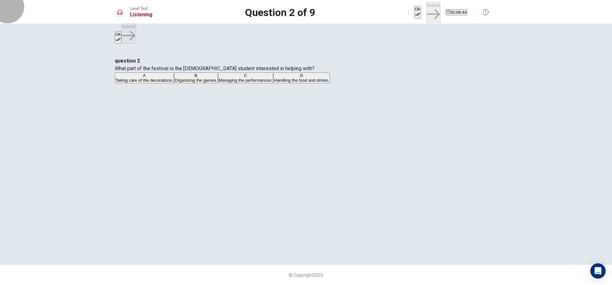
click at [414, 11] on button "Ok" at bounding box center [417, 12] width 7 height 12
click at [426, 12] on button "Submit" at bounding box center [433, 12] width 14 height 20
click at [147, 83] on button "A A [DATE] theme." at bounding box center [131, 77] width 33 height 11
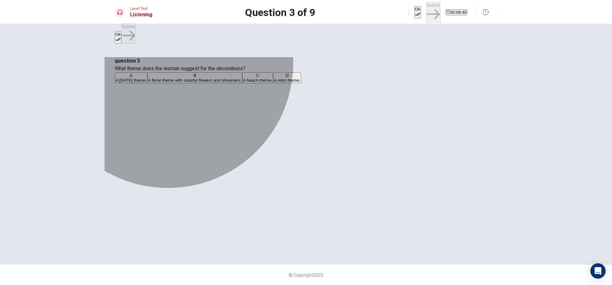
click at [242, 83] on span "A floral theme with colorful flowers and streamers." at bounding box center [195, 80] width 94 height 5
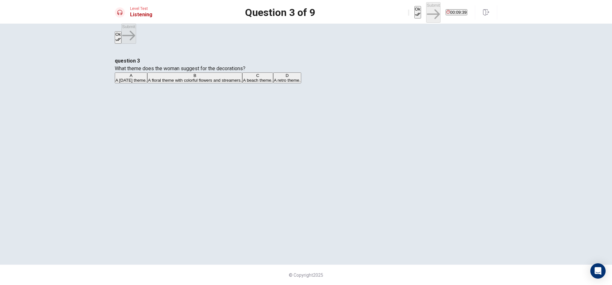
click at [273, 83] on button "C A beach theme." at bounding box center [257, 77] width 31 height 11
click at [275, 83] on button "D A retro theme." at bounding box center [287, 77] width 28 height 11
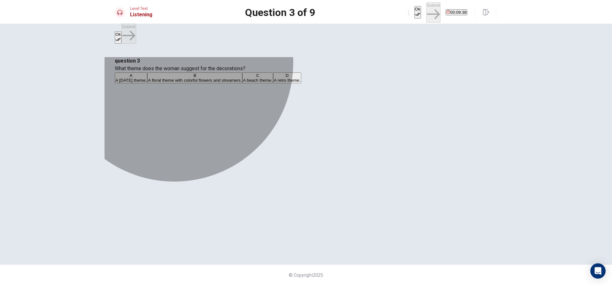
click at [242, 83] on span "A floral theme with colorful flowers and streamers." at bounding box center [195, 80] width 94 height 5
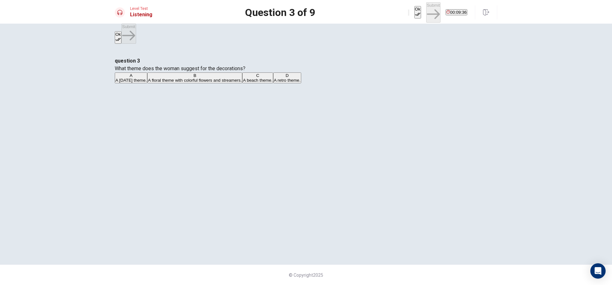
click at [415, 11] on icon "button" at bounding box center [417, 13] width 5 height 5
click at [427, 10] on icon "button" at bounding box center [433, 14] width 13 height 13
drag, startPoint x: 231, startPoint y: 79, endPoint x: 300, endPoint y: 86, distance: 68.9
click at [300, 84] on div "question 4 What type of games does the man want to include in the festival? A V…" at bounding box center [306, 70] width 383 height 27
click at [243, 83] on button "B Classic [DATE] games like ring toss and a dunk tank." at bounding box center [192, 77] width 101 height 11
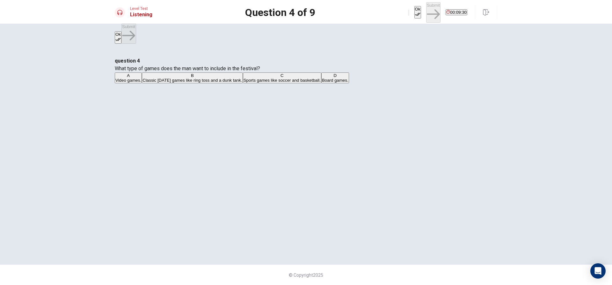
click at [414, 9] on button "Ok" at bounding box center [417, 12] width 7 height 12
click at [426, 9] on button "Submit" at bounding box center [433, 12] width 14 height 20
drag, startPoint x: 227, startPoint y: 81, endPoint x: 284, endPoint y: 87, distance: 56.7
click at [284, 71] on span "What prizes do the students plan to give away for the games? This question is w…" at bounding box center [219, 68] width 209 height 6
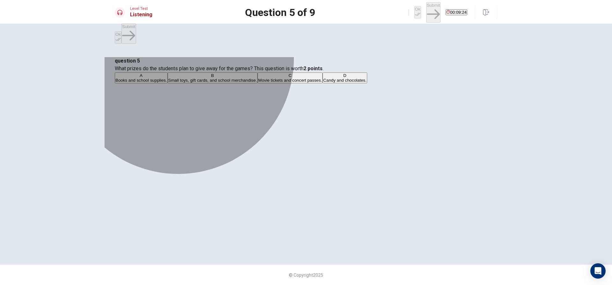
click at [168, 83] on button "A Books and school supplies." at bounding box center [141, 77] width 53 height 11
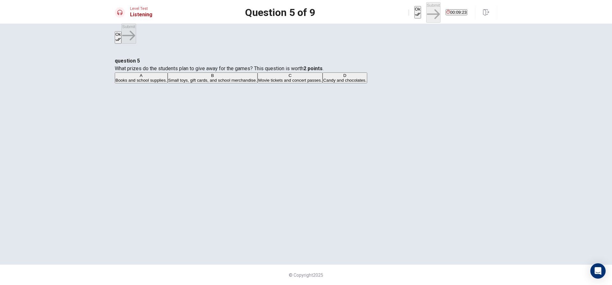
click at [257, 83] on span "Small toys, gift cards, and school merchandise." at bounding box center [212, 80] width 89 height 5
click at [414, 11] on button "Ok" at bounding box center [417, 12] width 7 height 12
click at [426, 7] on button "Submit" at bounding box center [433, 12] width 14 height 20
drag, startPoint x: 258, startPoint y: 80, endPoint x: 285, endPoint y: 81, distance: 26.8
click at [283, 71] on span "What type of performances are planned for the main stage? This question is wort…" at bounding box center [216, 68] width 203 height 6
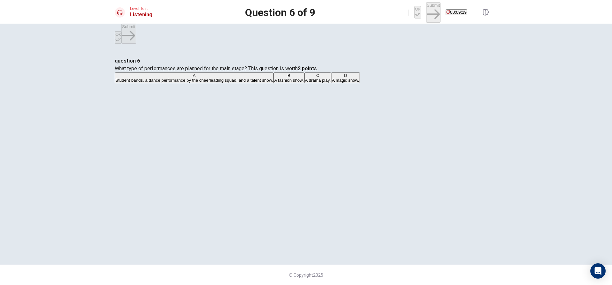
click at [273, 83] on span "Student bands, a dance performance by the cheerleading squad, and a talent show." at bounding box center [193, 80] width 157 height 5
click at [414, 9] on button "Ok" at bounding box center [417, 12] width 7 height 12
click at [426, 10] on button "Submit" at bounding box center [433, 12] width 14 height 20
drag, startPoint x: 233, startPoint y: 76, endPoint x: 267, endPoint y: 76, distance: 33.8
click at [265, 76] on div "question 7 What are the students planning for food and drinks at the festival? …" at bounding box center [306, 70] width 383 height 27
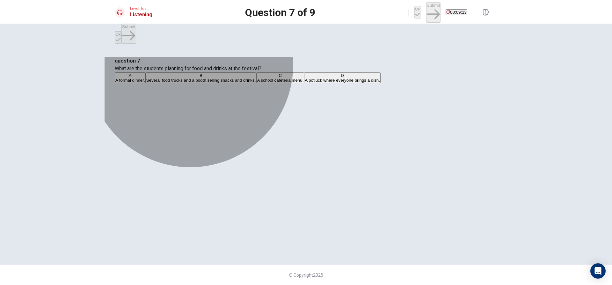
click at [146, 83] on button "A A formal dinner." at bounding box center [130, 77] width 31 height 11
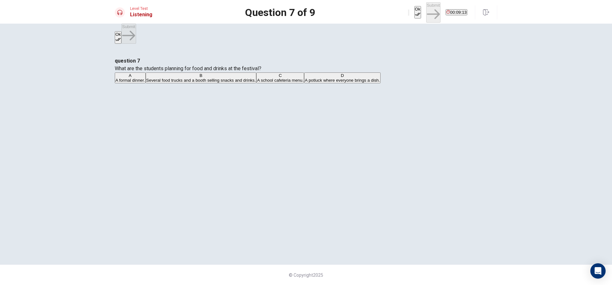
click at [256, 83] on span "Several food trucks and a booth selling snacks and drinks." at bounding box center [201, 80] width 110 height 5
click at [415, 13] on icon "button" at bounding box center [417, 14] width 5 height 3
click at [426, 6] on button "Submit" at bounding box center [433, 12] width 14 height 20
drag, startPoint x: 216, startPoint y: 79, endPoint x: 277, endPoint y: 81, distance: 60.9
click at [277, 71] on span "Based on the conversation, how do the students feel about the upcoming spring f…" at bounding box center [249, 68] width 269 height 6
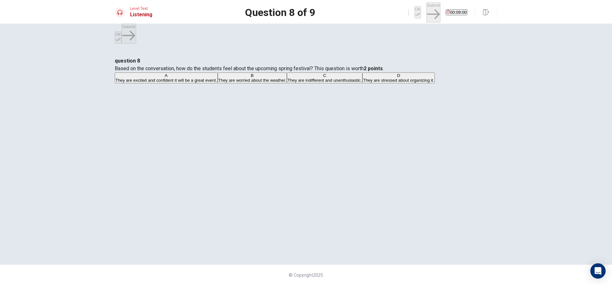
click at [217, 83] on span "They are excited and confident it will be a great event." at bounding box center [166, 80] width 102 height 5
click at [287, 83] on button "B They are worried about the weather." at bounding box center [252, 77] width 69 height 11
click at [344, 83] on button "C They are indifferent and unenthusiastic." at bounding box center [325, 77] width 76 height 11
click at [362, 83] on button "D They are stressed about organizing it." at bounding box center [398, 77] width 72 height 11
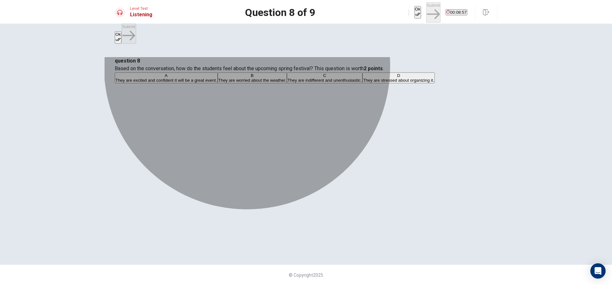
click at [218, 83] on button "A They are excited and confident it will be a great event." at bounding box center [166, 77] width 103 height 11
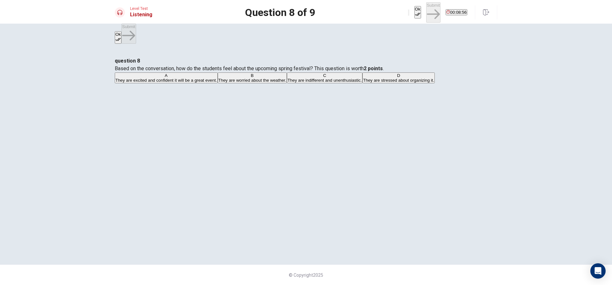
click at [415, 11] on icon "button" at bounding box center [417, 13] width 5 height 5
click at [426, 12] on button "Submit" at bounding box center [433, 12] width 14 height 20
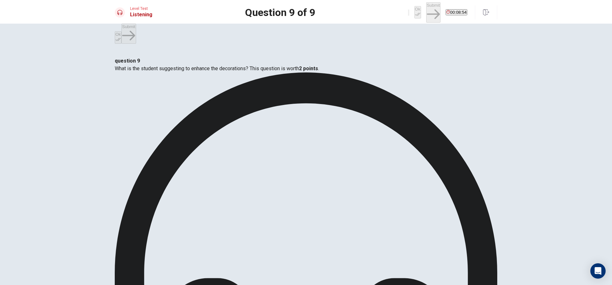
click at [378, 4] on div "Level Test Listening Question 9 of 9 Ok Submit 00:08:52" at bounding box center [306, 12] width 612 height 24
click at [414, 10] on button "Ok" at bounding box center [417, 12] width 7 height 12
click at [426, 8] on button "Submit" at bounding box center [433, 12] width 14 height 20
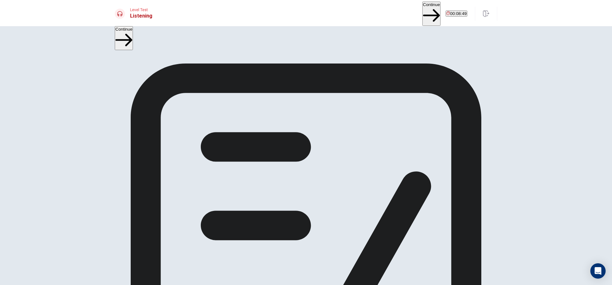
click at [422, 11] on button "Continue" at bounding box center [431, 14] width 18 height 24
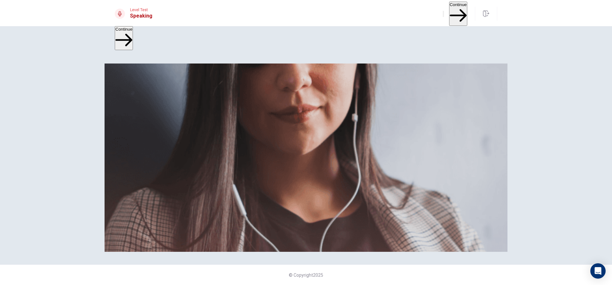
scroll to position [28, 0]
click at [449, 7] on button "Continue" at bounding box center [458, 14] width 18 height 24
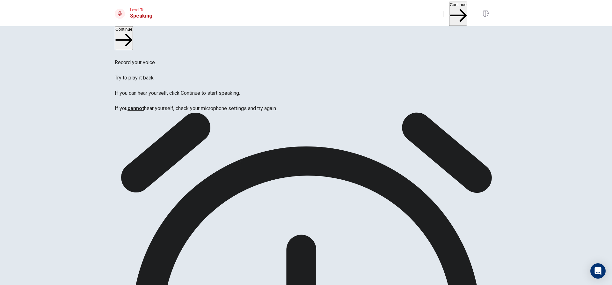
click at [449, 6] on button "Continue" at bounding box center [458, 14] width 18 height 24
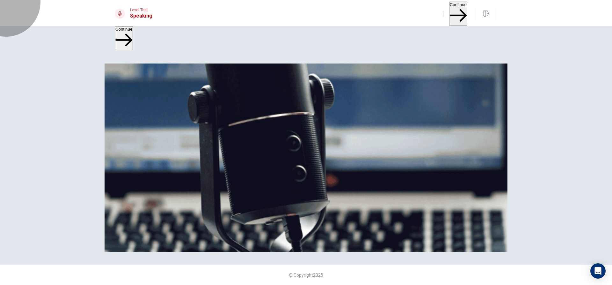
click at [449, 6] on button "Continue" at bounding box center [458, 14] width 18 height 24
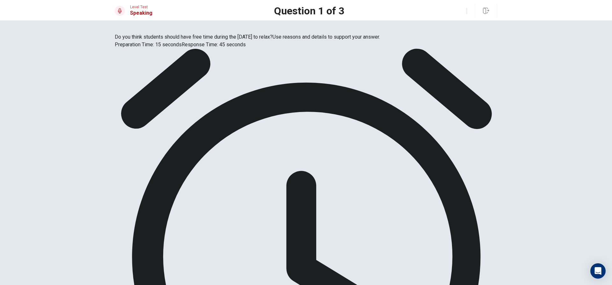
click at [466, 11] on button "button" at bounding box center [466, 11] width 1 height 6
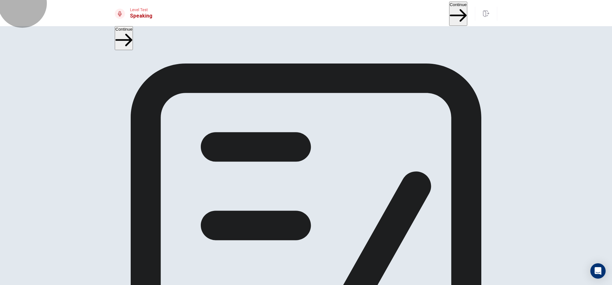
click at [451, 8] on button "Continue" at bounding box center [458, 14] width 18 height 24
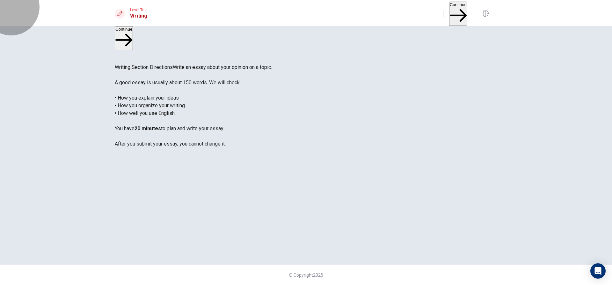
click at [449, 11] on button "Continue" at bounding box center [458, 14] width 18 height 24
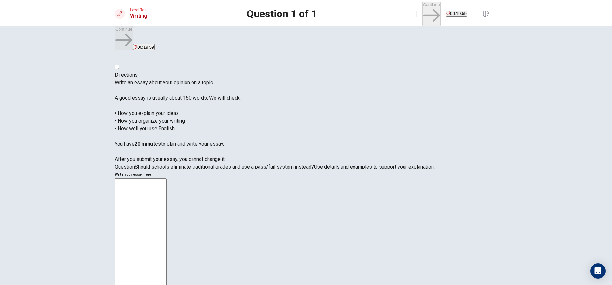
click at [167, 178] on textarea at bounding box center [141, 266] width 52 height 176
drag, startPoint x: 183, startPoint y: 66, endPoint x: 216, endPoint y: 60, distance: 33.3
click at [216, 71] on div "Directions Write an essay about your opinion on a topic. A good essay is usuall…" at bounding box center [306, 120] width 383 height 99
click at [167, 178] on textarea at bounding box center [141, 266] width 52 height 176
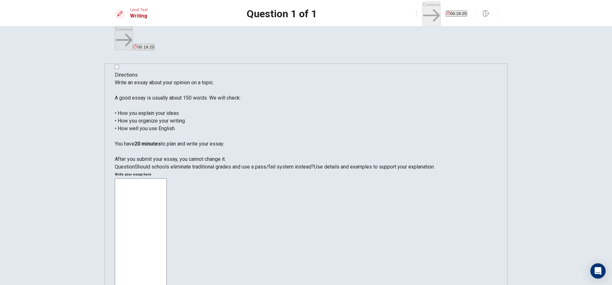
type textarea "S"
type textarea "x"
type textarea "I"
type textarea "x"
type textarea "In"
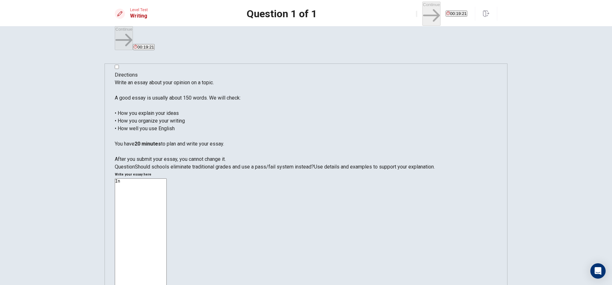
type textarea "x"
type textarea "In"
type textarea "x"
type textarea "In m"
type textarea "x"
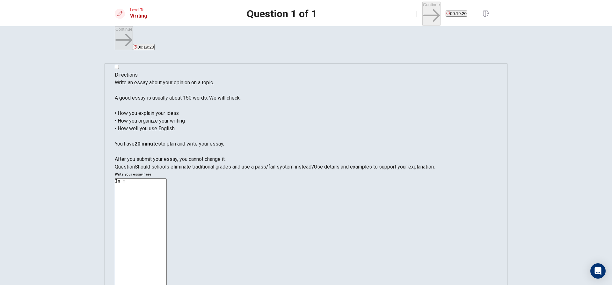
type textarea "In me"
type textarea "x"
type textarea "In me"
type textarea "x"
type textarea "In me o"
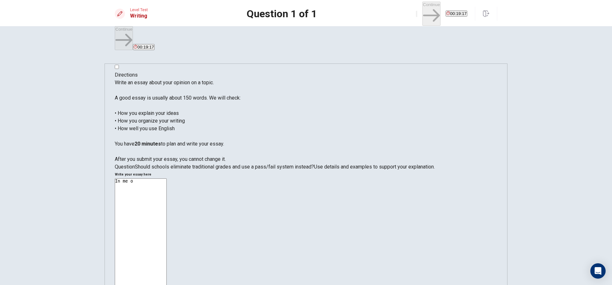
type textarea "x"
type textarea "In me op"
type textarea "x"
type textarea "In me opi"
type textarea "x"
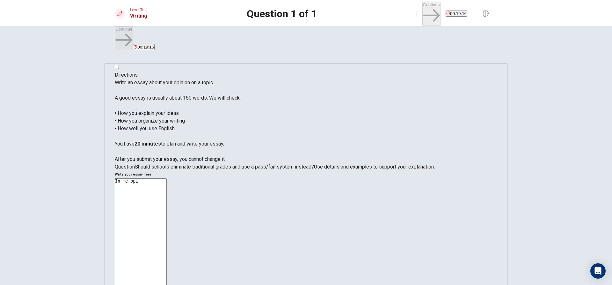
type textarea "In me opin"
type textarea "x"
type textarea "In me opini"
type textarea "x"
type textarea "In me opinio"
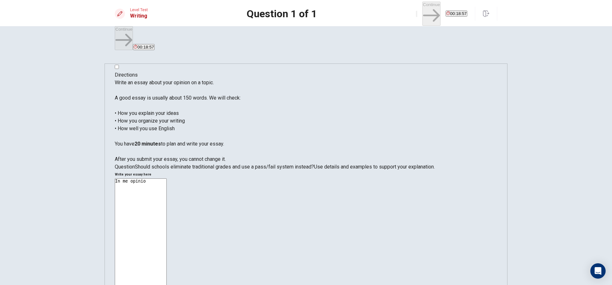
type textarea "x"
type textarea "In me opinion"
type textarea "x"
type textarea "In me opinion"
type textarea "x"
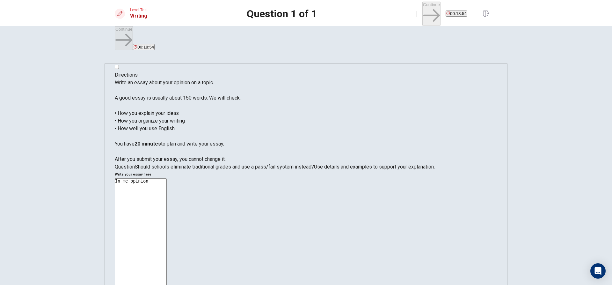
type textarea "In me opinion s"
type textarea "x"
type textarea "In me opinion sc"
type textarea "x"
type textarea "In me opinion sch"
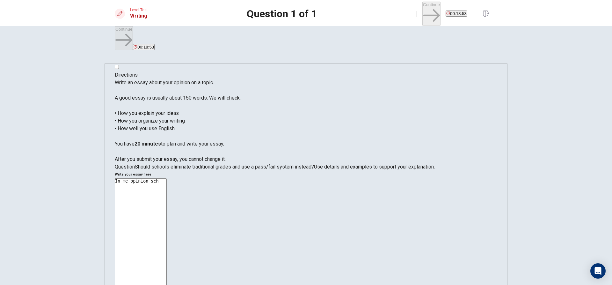
type textarea "x"
type textarea "In me opinion scho"
type textarea "x"
type textarea "In me opinion schoo"
type textarea "x"
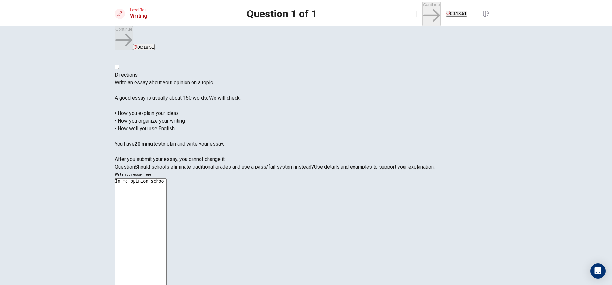
type textarea "In me opinion school"
type textarea "x"
type textarea "In me opinion schools"
type textarea "x"
type textarea "In me opinion schools"
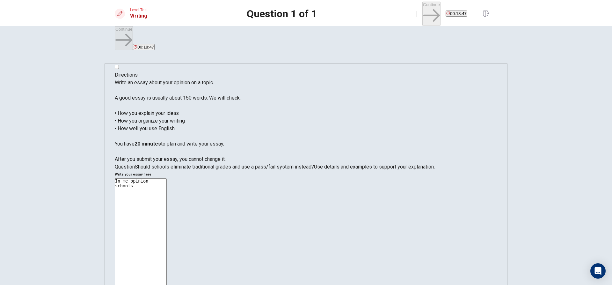
type textarea "x"
type textarea "In me opinion schools s"
type textarea "x"
type textarea "In me opinion schools sh"
type textarea "x"
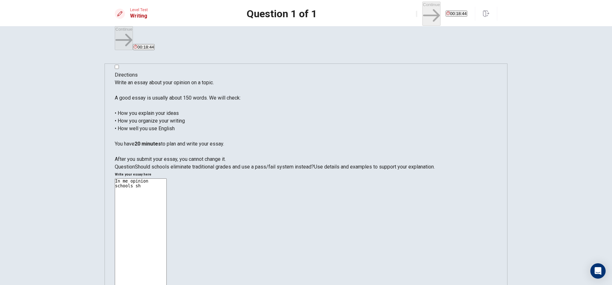
type textarea "In me opinion schools sho"
type textarea "x"
type textarea "In me opinion schools shou"
type textarea "x"
type textarea "In me opinion schools shoul"
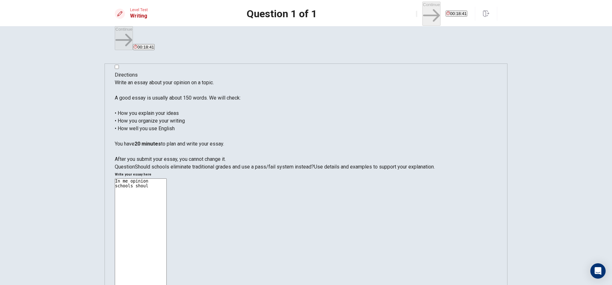
type textarea "x"
type textarea "In me opinion schools should"
type textarea "x"
type textarea "In me opinion schools should"
type textarea "x"
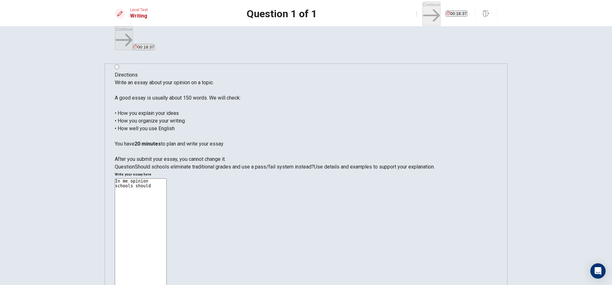
type textarea "In me opinion schools should n"
type textarea "x"
type textarea "In me opinion schools should no"
type textarea "x"
type textarea "In me opinion schools should n"
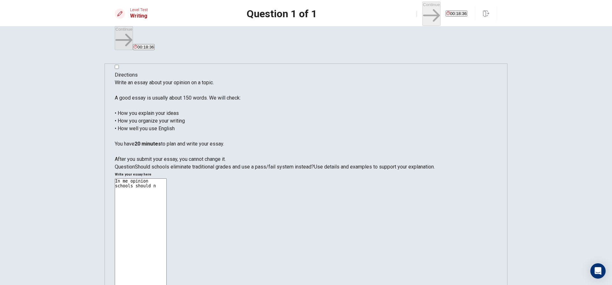
type textarea "x"
type textarea "In me opinion schools should"
type textarea "x"
type textarea "In me opinion schools should N"
type textarea "x"
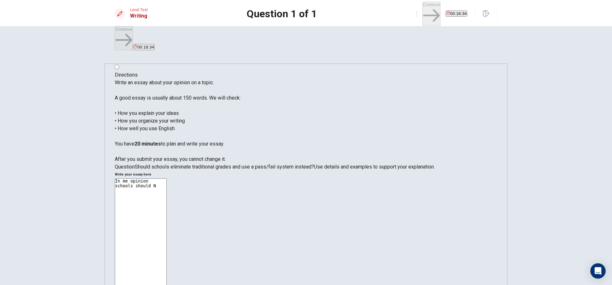
type textarea "In me opinion schools should No"
type textarea "x"
type textarea "In me opinion schools should N"
type textarea "x"
type textarea "In me opinion schools should NO"
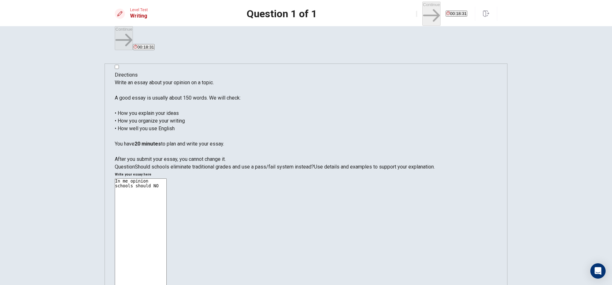
type textarea "x"
type textarea "In me opinion schools should NOT"
type textarea "x"
type textarea "In me opinion schools should NOT"
type textarea "x"
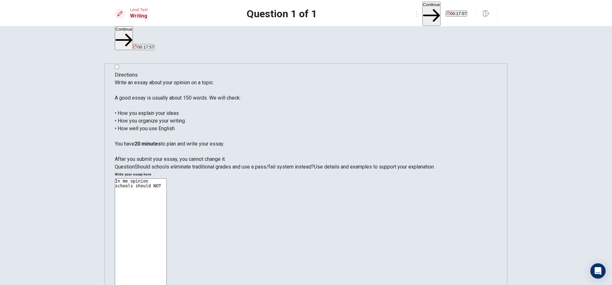
type textarea "In me opinion schools should NOT c"
type textarea "x"
type textarea "In me opinion schools should NOT ca"
type textarea "x"
type textarea "In me opinion schools should NOT can"
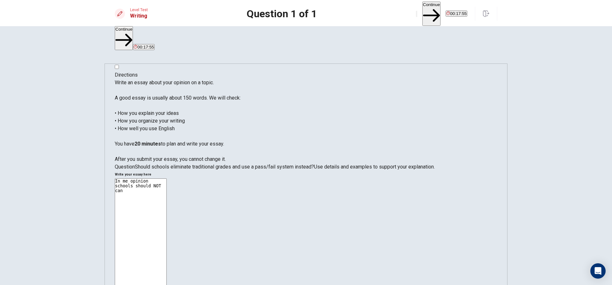
type textarea "x"
type textarea "In me opinion schools should NOT canc"
type textarea "x"
type textarea "In me opinion schools should NOT cancl"
type textarea "x"
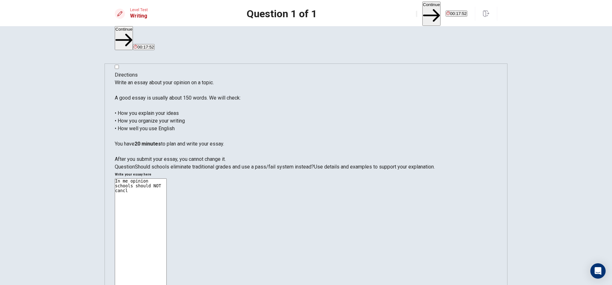
type textarea "In me opinion schools should NOT cancle"
type textarea "x"
type textarea "In me opinion schools should NOT cancle"
type textarea "x"
type textarea "In me opinion schools should NOT cancle"
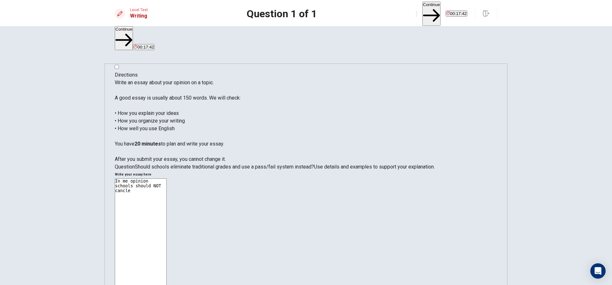
drag, startPoint x: 188, startPoint y: 175, endPoint x: 218, endPoint y: 174, distance: 29.3
click at [218, 170] on span "Should schools eliminate traditional grades and use a pass/fail system instead?" at bounding box center [224, 167] width 179 height 6
drag, startPoint x: 206, startPoint y: 175, endPoint x: 216, endPoint y: 175, distance: 10.5
click at [209, 170] on span "Should schools eliminate traditional grades and use a pass/fail system instead?" at bounding box center [224, 167] width 179 height 6
click at [167, 178] on textarea "In me opinion schools should NOT cancle" at bounding box center [141, 266] width 52 height 176
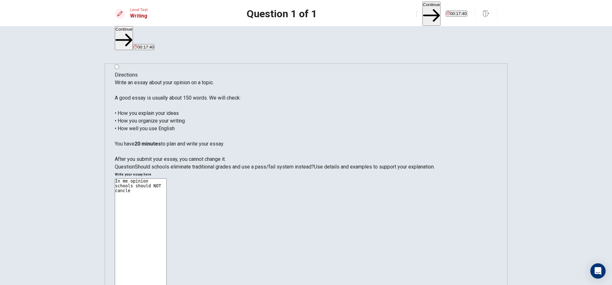
type textarea "x"
type textarea "In me opinion schools should NOT cancle t"
type textarea "x"
type textarea "In me opinion schools should NOT cancle th"
type textarea "x"
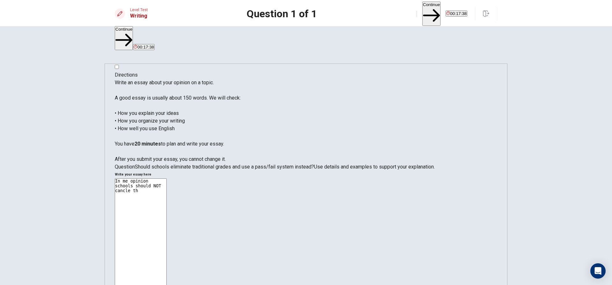
type textarea "In me opinion schools should NOT cancle the"
type textarea "x"
type textarea "In me opinion schools should NOT cancle the"
type textarea "x"
type textarea "In me opinion schools should NOT cancle the t"
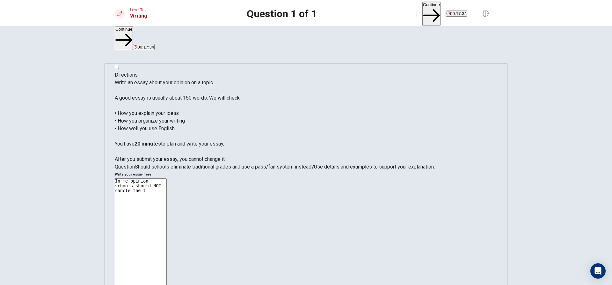
type textarea "x"
type textarea "In me opinion schools should NOT cancle the tr"
type textarea "x"
type textarea "In me opinion schools should NOT cancle the tra"
type textarea "x"
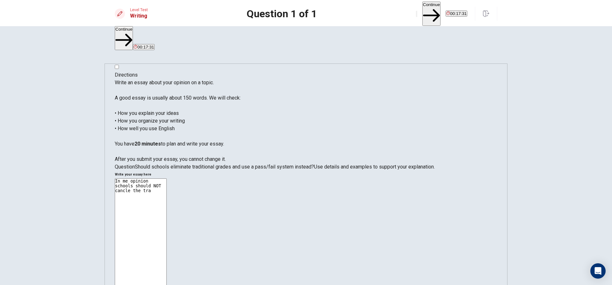
type textarea "In me opinion schools should NOT cancle the trad"
type textarea "x"
type textarea "In me opinion schools should NOT cancle the tradi"
type textarea "x"
type textarea "In me opinion schools should NOT cancle the tradit"
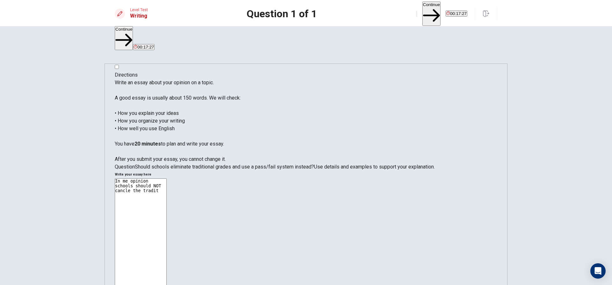
type textarea "x"
type textarea "In me opinion schools should NOT cancle the traditi"
type textarea "x"
type textarea "In me opinion schools should NOT cancle the traditio"
type textarea "x"
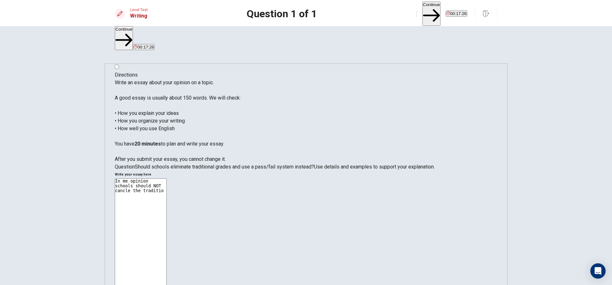
type textarea "In me opinion schools should NOT cancle the tradition"
type textarea "x"
type textarea "In me opinion schools should NOT cancle the traditiona"
type textarea "x"
type textarea "In me opinion schools should NOT cancle the traditional"
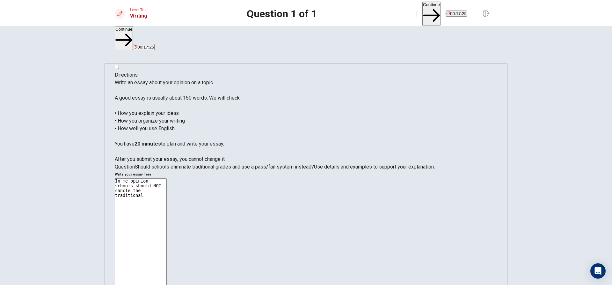
type textarea "x"
type textarea "In me opinion schools should NOT cancle the traditional"
type textarea "x"
type textarea "In me opinion schools should NOT cancle the traditional g"
type textarea "x"
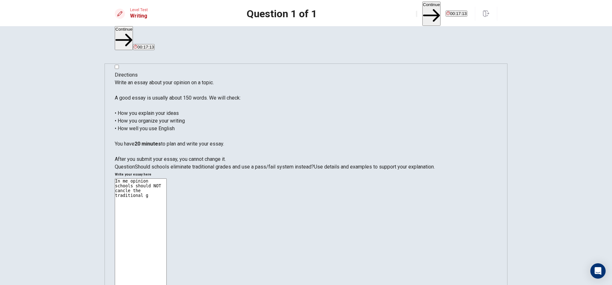
type textarea "In me opinion schools should NOT cancle the traditional gr"
type textarea "x"
type textarea "In me opinion schools should NOT cancle the traditional gra"
type textarea "x"
type textarea "In me opinion schools should NOT cancle the traditional grad"
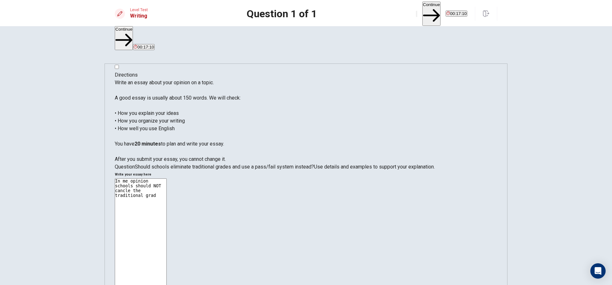
type textarea "x"
type textarea "In me opinion schools should NOT cancle the traditional grade"
type textarea "x"
type textarea "In me opinion schools should NOT cancle the traditional grades"
type textarea "x"
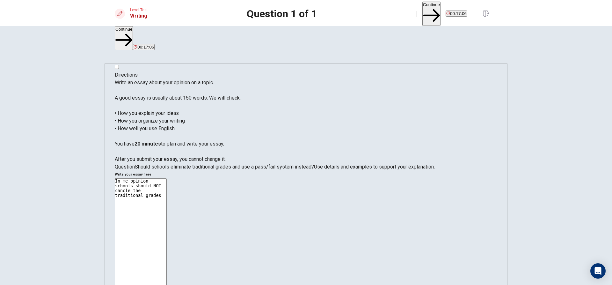
type textarea "In me opinion schools should NOT cancle the traditional grades"
type textarea "x"
type textarea "In me opinion schools should NOT cancle the traditional grades s"
type textarea "x"
type textarea "In me opinion schools should NOT cancle the traditional grades sy"
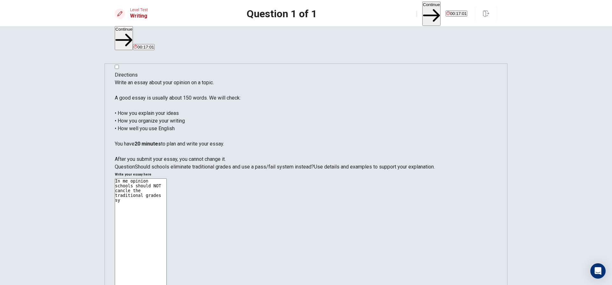
type textarea "x"
type textarea "In me opinion schools should NOT cancle the traditional grades sys"
type textarea "x"
type textarea "In me opinion schools should NOT cancle the traditional grades syst"
type textarea "x"
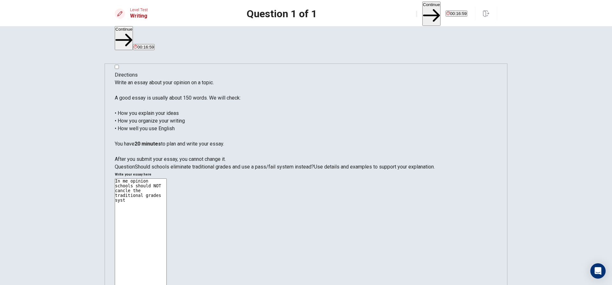
type textarea "In me opinion schools should NOT cancle the traditional grades syste"
type textarea "x"
type textarea "In me opinion schools should NOT cancle the traditional grades system"
type textarea "x"
type textarea "In me opinion schools should NOT cancle the traditional grades system"
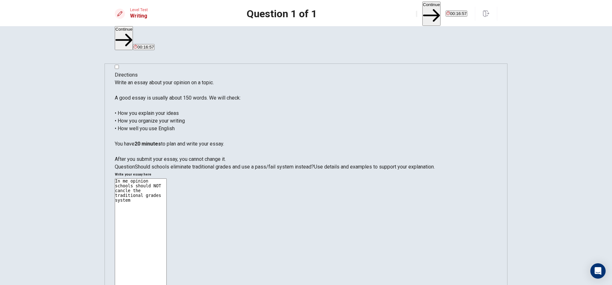
type textarea "x"
type textarea "In me opinion schools should NOT cancle the traditional grades system b"
type textarea "x"
type textarea "In me opinion schools should NOT cancle the traditional grades system be"
type textarea "x"
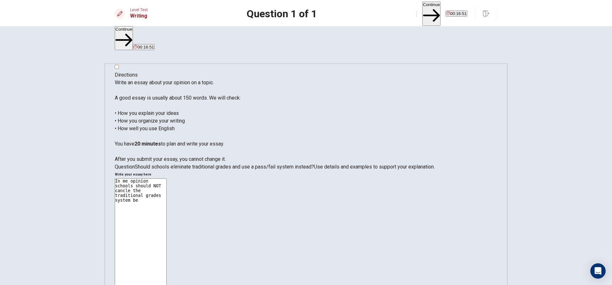
type textarea "In me opinion schools should NOT cancle the traditional grades system bec"
type textarea "x"
type textarea "In me opinion schools should NOT cancle the traditional grades system beca"
type textarea "x"
type textarea "In me opinion schools should NOT cancle the traditional grades system becan"
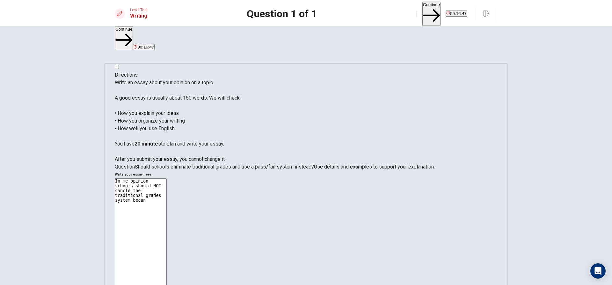
type textarea "x"
type textarea "In me opinion schools should NOT cancle the traditional grades system becani"
type textarea "x"
type textarea "In me opinion schools should NOT cancle the traditional grades system becan"
type textarea "x"
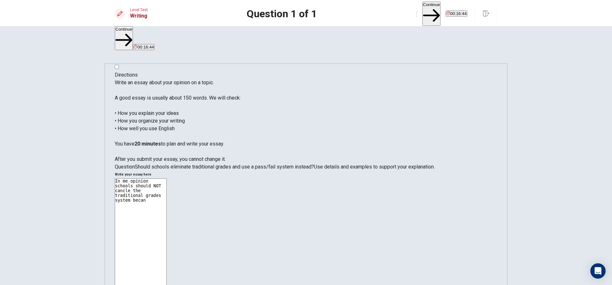
type textarea "In me opinion schools should NOT cancle the traditional grades system beca"
type textarea "x"
type textarea "In me opinion schools should NOT cancle the traditional grades system becau"
type textarea "x"
type textarea "In me opinion schools should NOT cancle the traditional grades system becaus"
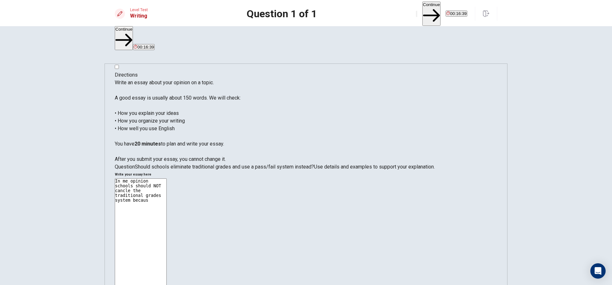
type textarea "x"
type textarea "In me opinion schools should NOT cancle the traditional grades system because"
type textarea "x"
type textarea "In me opinion schools should NOT cancle the traditional grades system because"
type textarea "x"
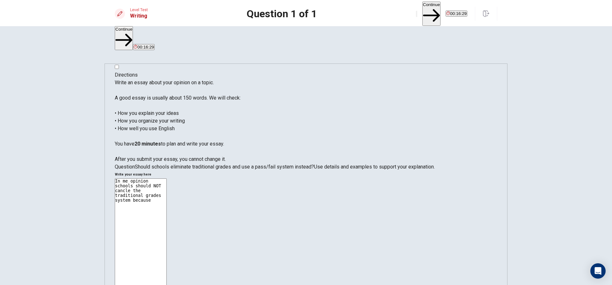
type textarea "In me opinion schools should NOT cancle the traditional grades system because i"
type textarea "x"
type textarea "In me opinion schools should NOT cancle the traditional grades system because"
type textarea "x"
type textarea "In me opinion schools should NOT cancle the traditional grades system because i"
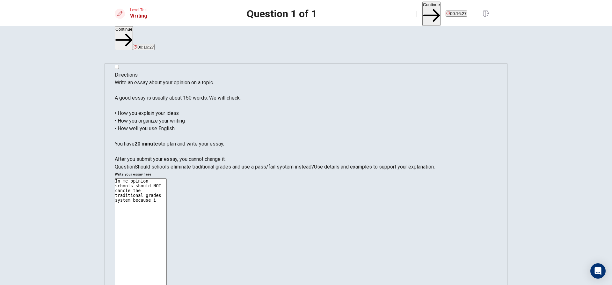
type textarea "x"
type textarea "In me opinion schools should NOT cancle the traditional grades system because"
type textarea "x"
type textarea "In me opinion schools should NOT cancle the traditional grades system because I"
type textarea "x"
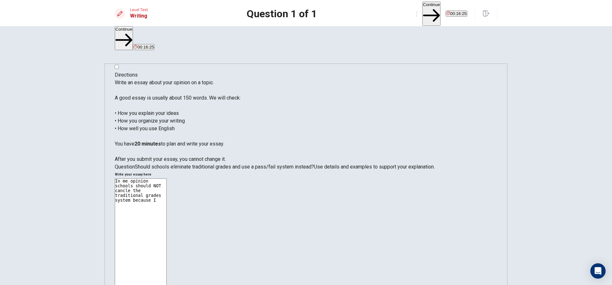
type textarea "In me opinion schools should NOT cancle the traditional grades system because It"
type textarea "x"
type textarea "In me opinion schools should NOT cancle the traditional grades system because It"
type textarea "x"
type textarea "In me opinion schools should NOT cancle the traditional grades system because I…"
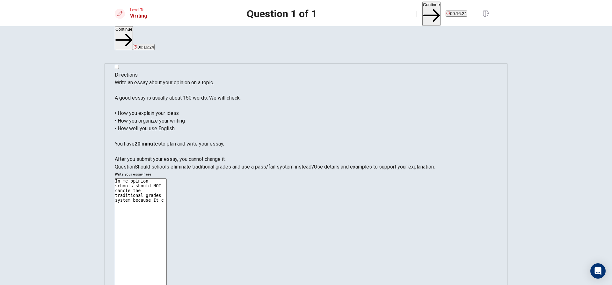
type textarea "x"
type textarea "In me opinion schools should NOT cancle the traditional grades system because I…"
type textarea "x"
type textarea "In me opinion schools should NOT cancle the traditional grades system because I…"
type textarea "x"
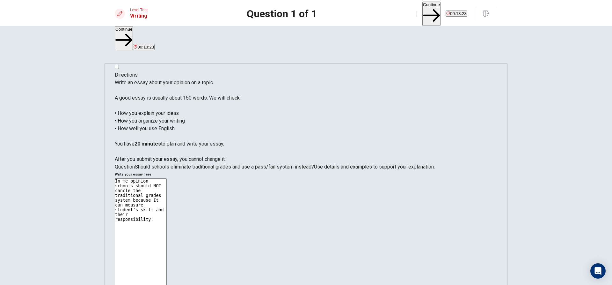
click at [317, 178] on div "In me opinion schools should NOT cancle the traditional grades system because I…" at bounding box center [306, 267] width 383 height 179
click at [167, 178] on textarea "In me opinion schools should NOT cancle the traditional grades system because I…" at bounding box center [141, 266] width 52 height 176
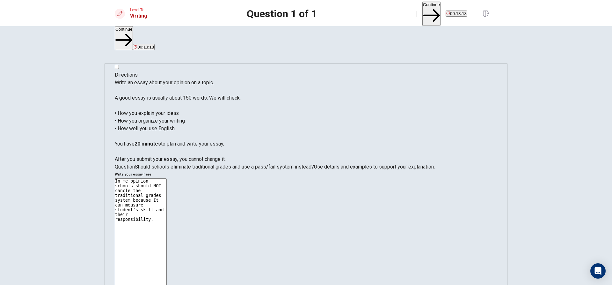
click at [167, 178] on textarea "In me opinion schools should NOT cancle the traditional grades system because I…" at bounding box center [141, 266] width 52 height 176
click at [481, 178] on div "In me opinion schools should NOT cancle the traditional grades system because I…" at bounding box center [306, 267] width 383 height 179
click at [167, 178] on textarea "In me opinion schools should NOT cancle the traditional grades system because I…" at bounding box center [141, 266] width 52 height 176
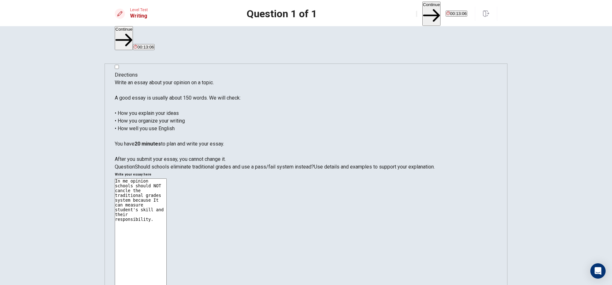
click at [167, 178] on textarea "In me opinion schools should NOT cancle the traditional grades system because I…" at bounding box center [141, 266] width 52 height 176
drag, startPoint x: 340, startPoint y: 84, endPoint x: 302, endPoint y: 80, distance: 38.1
click at [302, 80] on div "Directions Write an essay about your opinion on a topic. A good essay is usuall…" at bounding box center [306, 213] width 383 height 301
drag, startPoint x: 434, startPoint y: 73, endPoint x: 445, endPoint y: 75, distance: 11.4
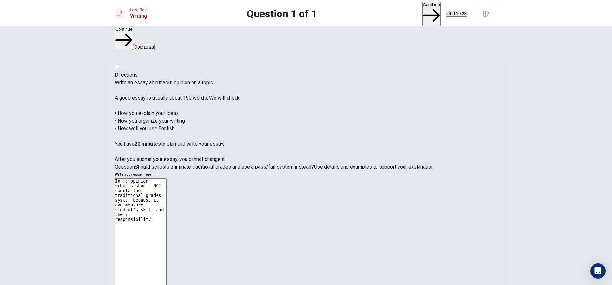
click at [167, 178] on textarea "In me opinion schools should NOT cancle the traditional grades system because I…" at bounding box center [141, 266] width 52 height 176
drag, startPoint x: 434, startPoint y: 72, endPoint x: 424, endPoint y: 72, distance: 9.9
click at [167, 178] on textarea "In me opinion schools should NOT cancle the traditional grades system because I…" at bounding box center [141, 266] width 52 height 176
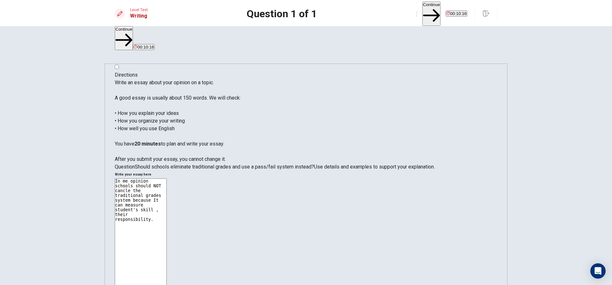
click at [167, 178] on textarea "In me opinion schools should NOT cancle the traditional grades system because I…" at bounding box center [141, 266] width 52 height 176
drag, startPoint x: 319, startPoint y: 70, endPoint x: 336, endPoint y: 73, distance: 17.4
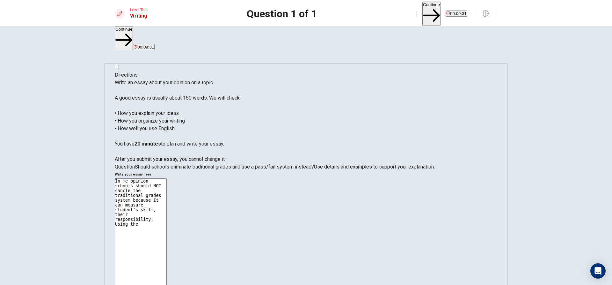
click at [167, 178] on textarea "In me opinion schools should NOT cancle the traditional grades system because I…" at bounding box center [141, 266] width 52 height 176
click at [422, 11] on button "Continue" at bounding box center [431, 14] width 18 height 24
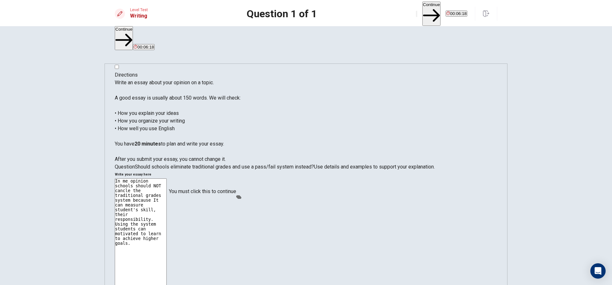
click at [167, 178] on textarea "In me opinion schools should NOT cancle the traditional grades system because I…" at bounding box center [141, 266] width 52 height 176
click at [422, 9] on button "Continue" at bounding box center [431, 14] width 18 height 24
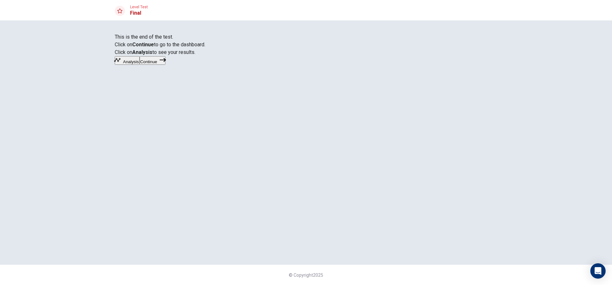
click at [165, 65] on button "Continue" at bounding box center [153, 60] width 26 height 9
